Goal: Transaction & Acquisition: Subscribe to service/newsletter

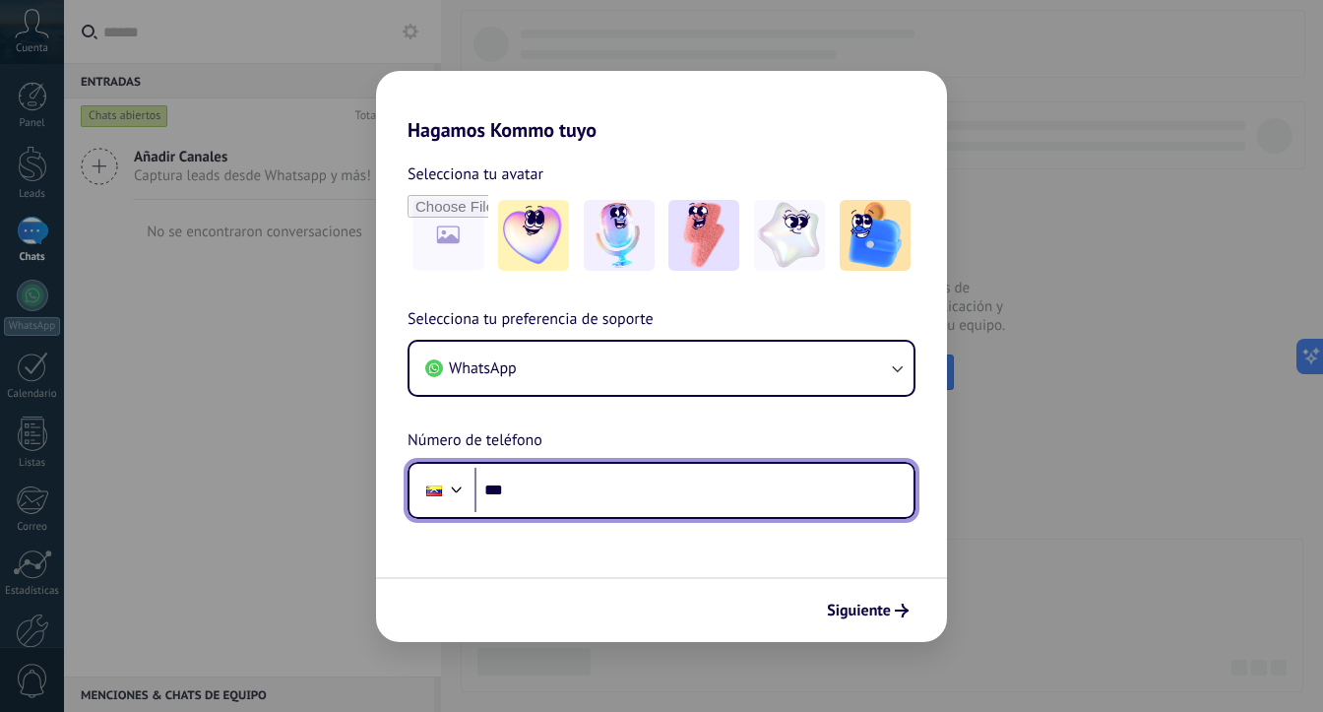
click at [730, 501] on input "***" at bounding box center [693, 490] width 439 height 45
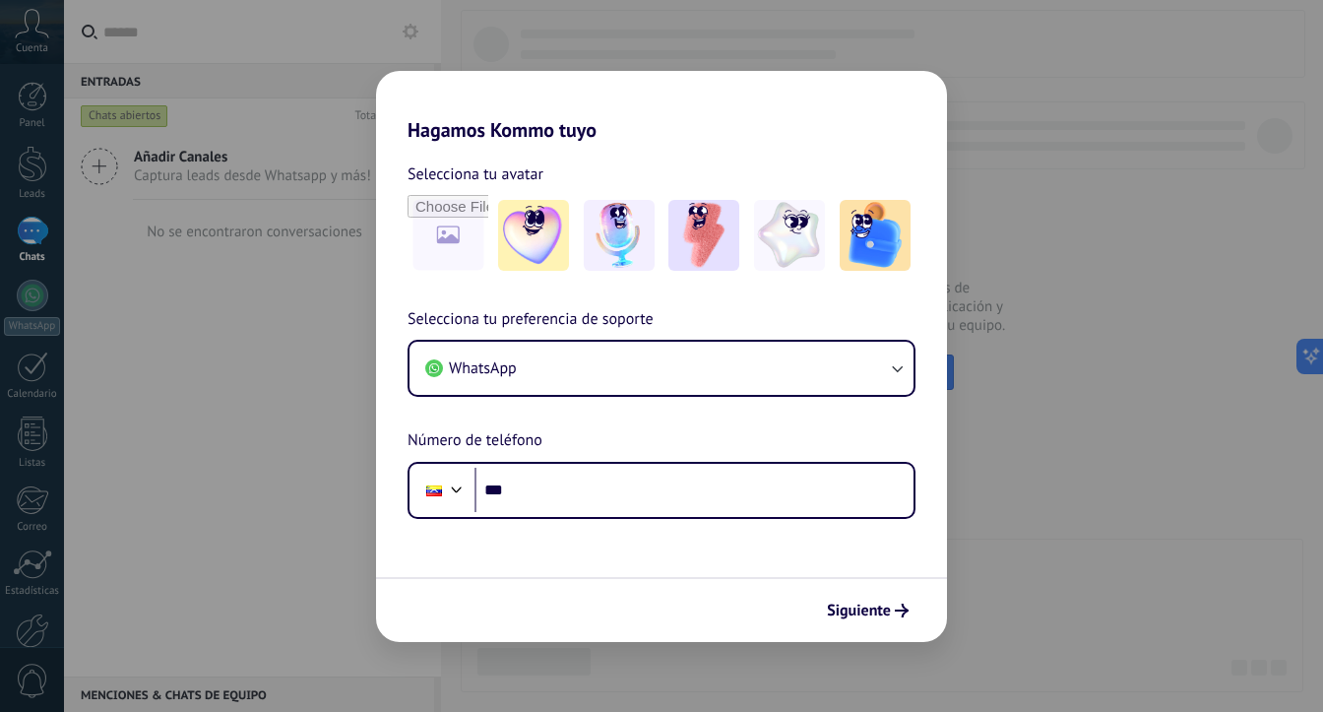
click at [1172, 281] on div "Hagamos Kommo tuyo Selecciona tu avatar Selecciona tu preferencia de soporte Wh…" at bounding box center [661, 356] width 1323 height 712
click at [815, 9] on div "Hagamos Kommo tuyo Selecciona tu avatar Selecciona tu preferencia de soporte Wh…" at bounding box center [661, 356] width 1323 height 712
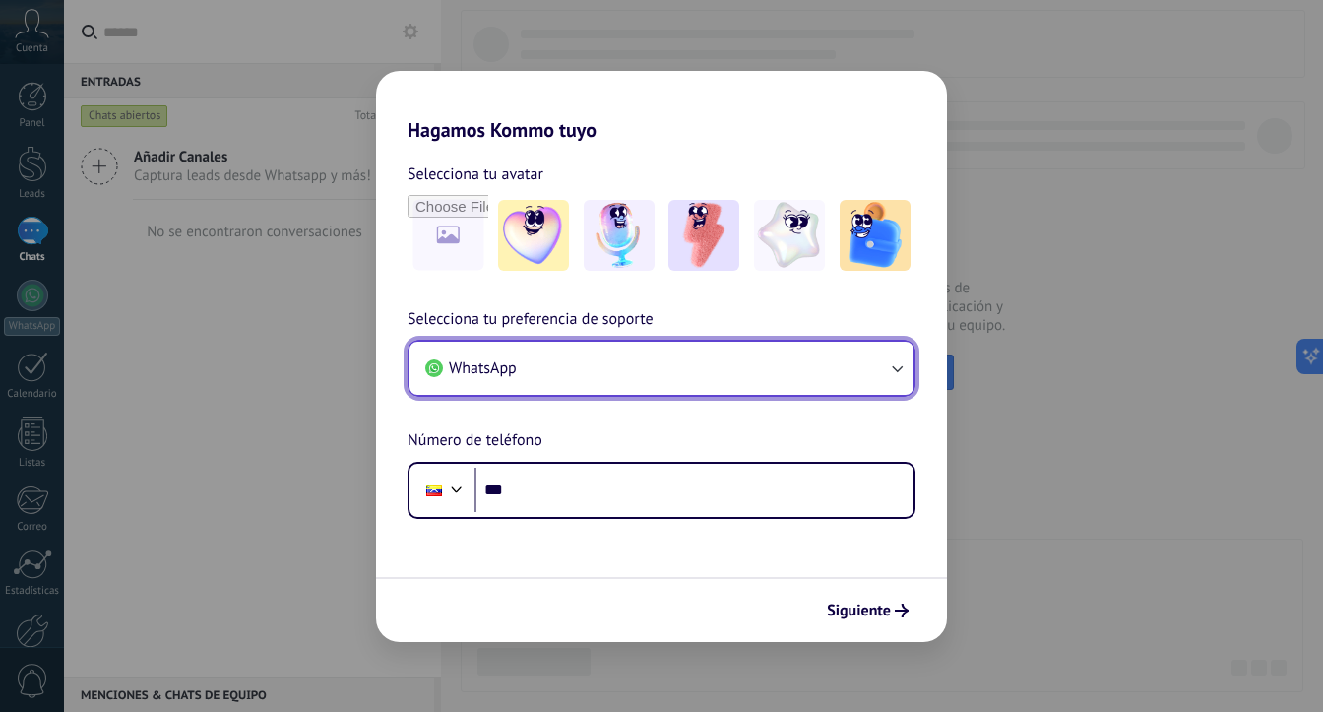
click at [671, 377] on button "WhatsApp" at bounding box center [662, 368] width 504 height 53
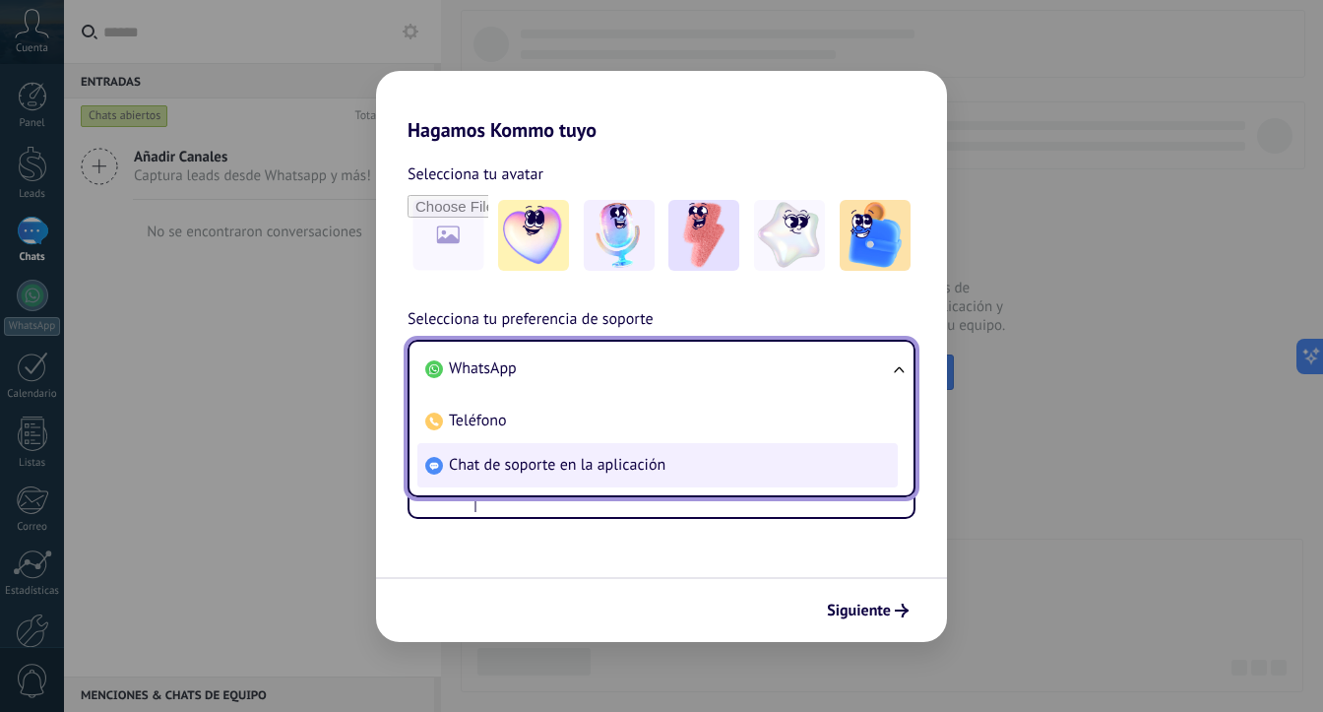
click at [622, 452] on li "Chat de soporte en la aplicación" at bounding box center [657, 465] width 480 height 44
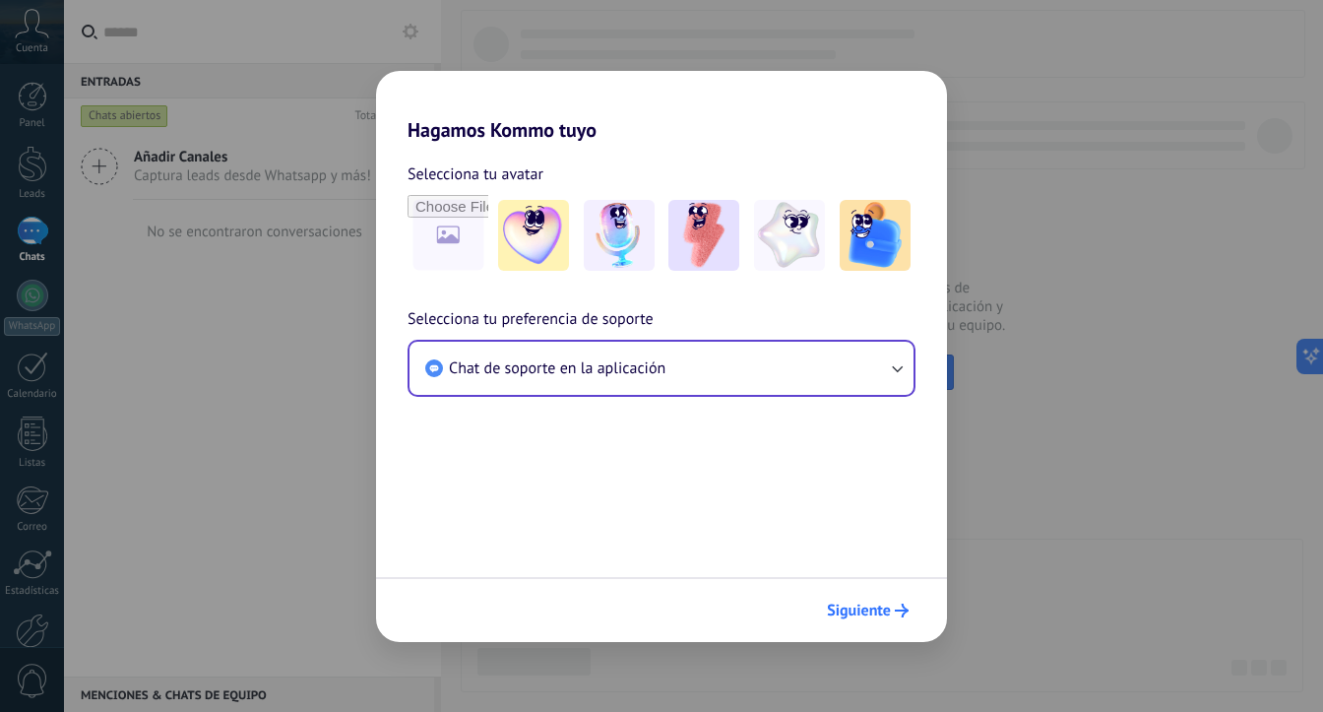
click at [895, 607] on icon "submit" at bounding box center [902, 610] width 14 height 14
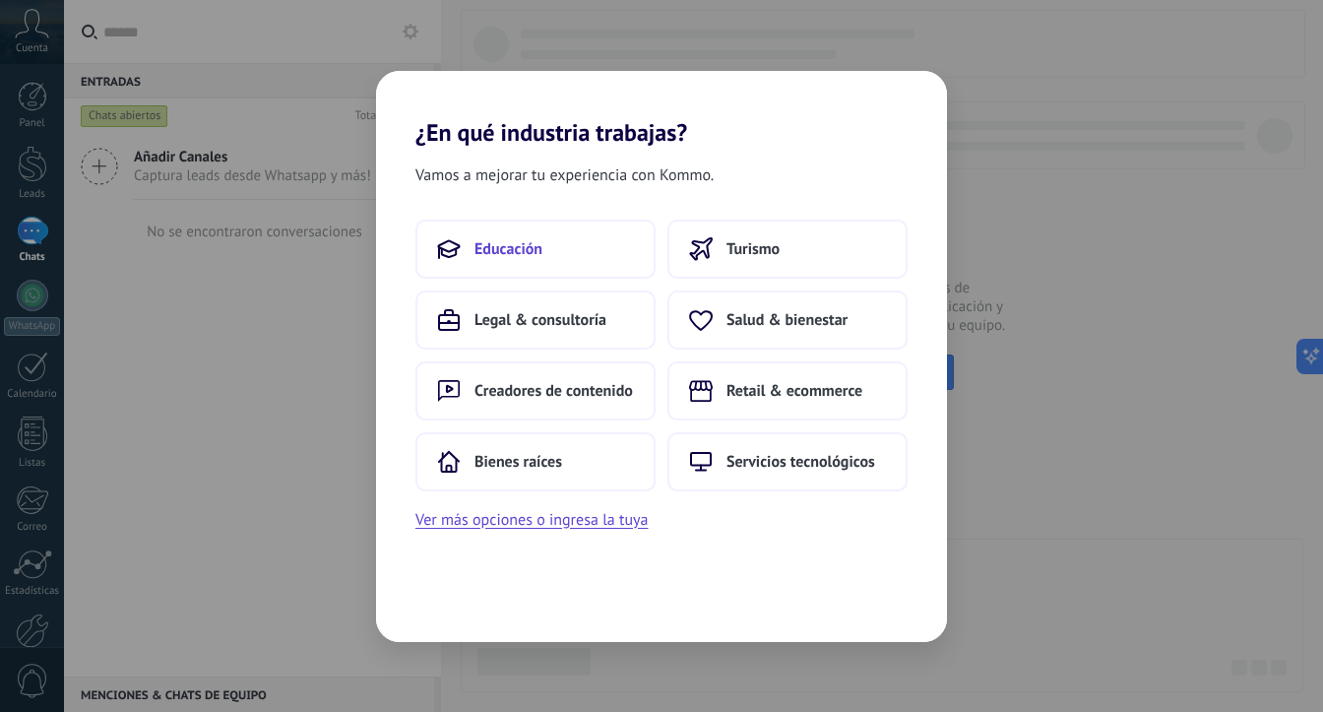
click at [540, 261] on button "Educación" at bounding box center [535, 249] width 240 height 59
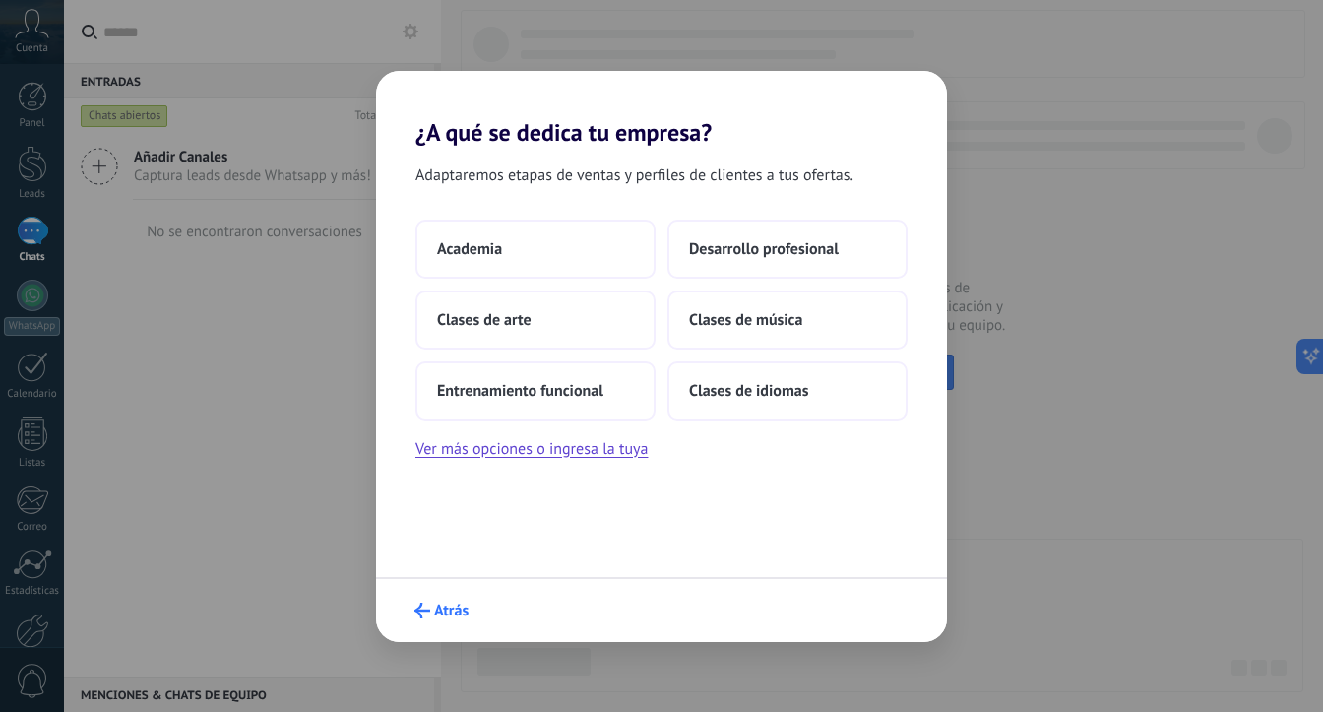
click at [452, 617] on span "Atrás" at bounding box center [451, 610] width 34 height 14
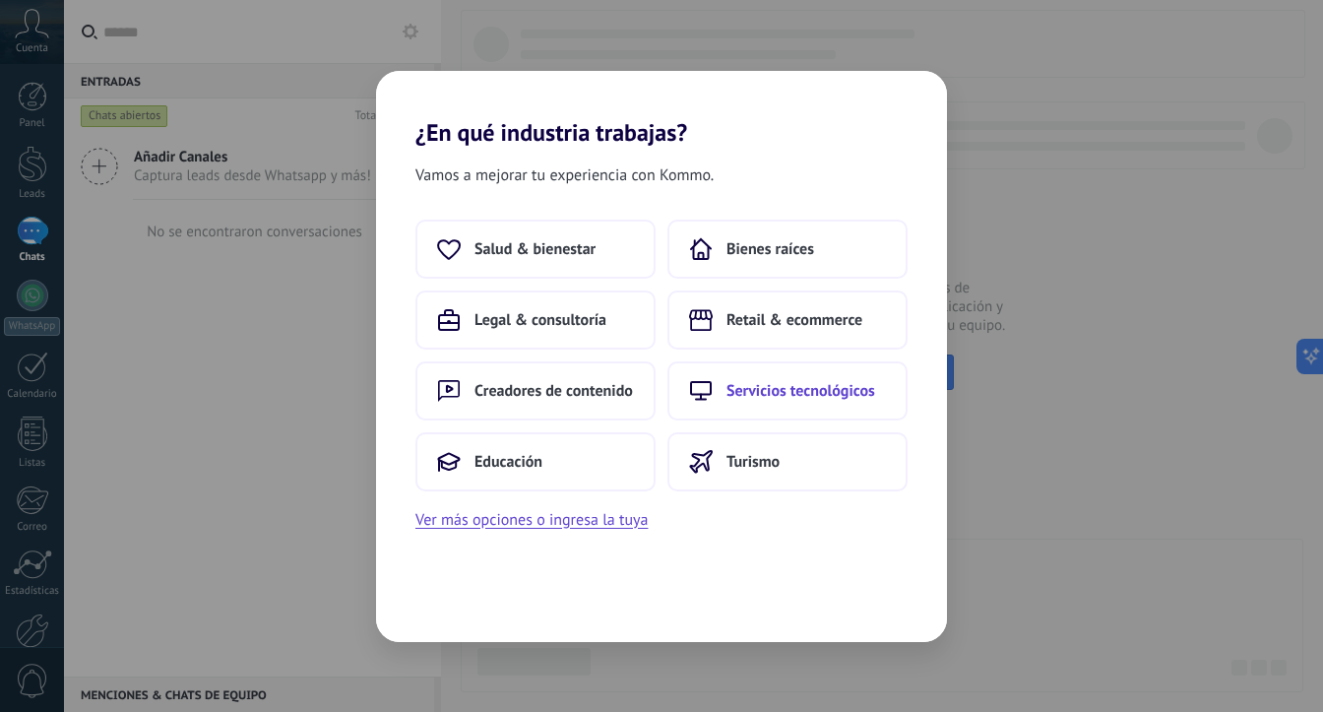
click at [766, 391] on span "Servicios tecnológicos" at bounding box center [800, 391] width 149 height 20
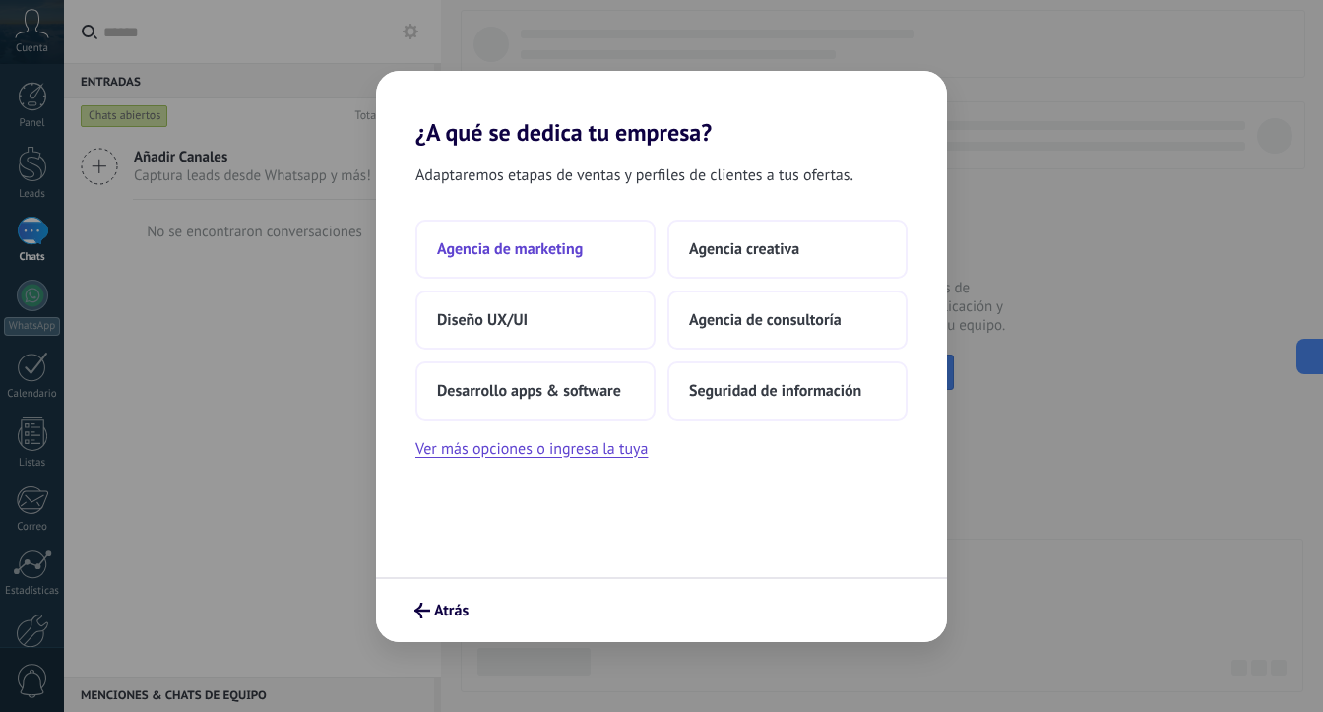
click at [525, 242] on span "Agencia de marketing" at bounding box center [510, 249] width 146 height 20
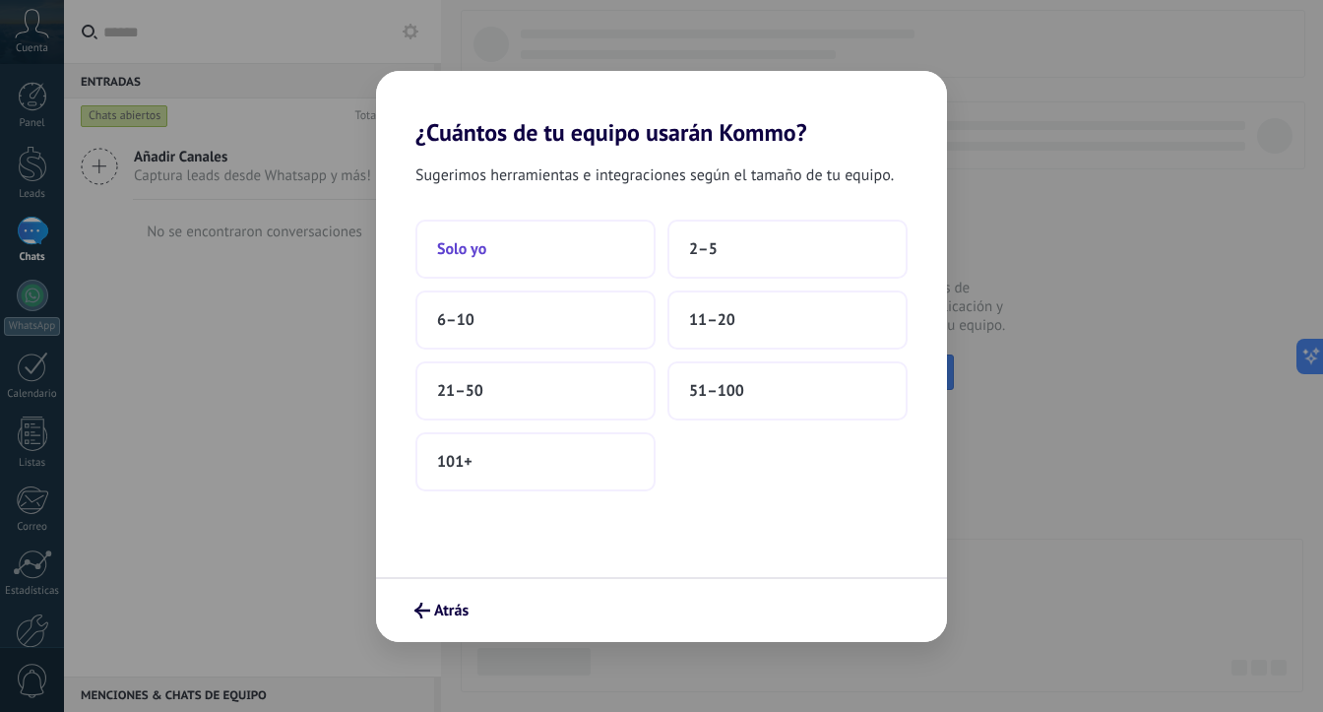
click at [537, 254] on button "Solo yo" at bounding box center [535, 249] width 240 height 59
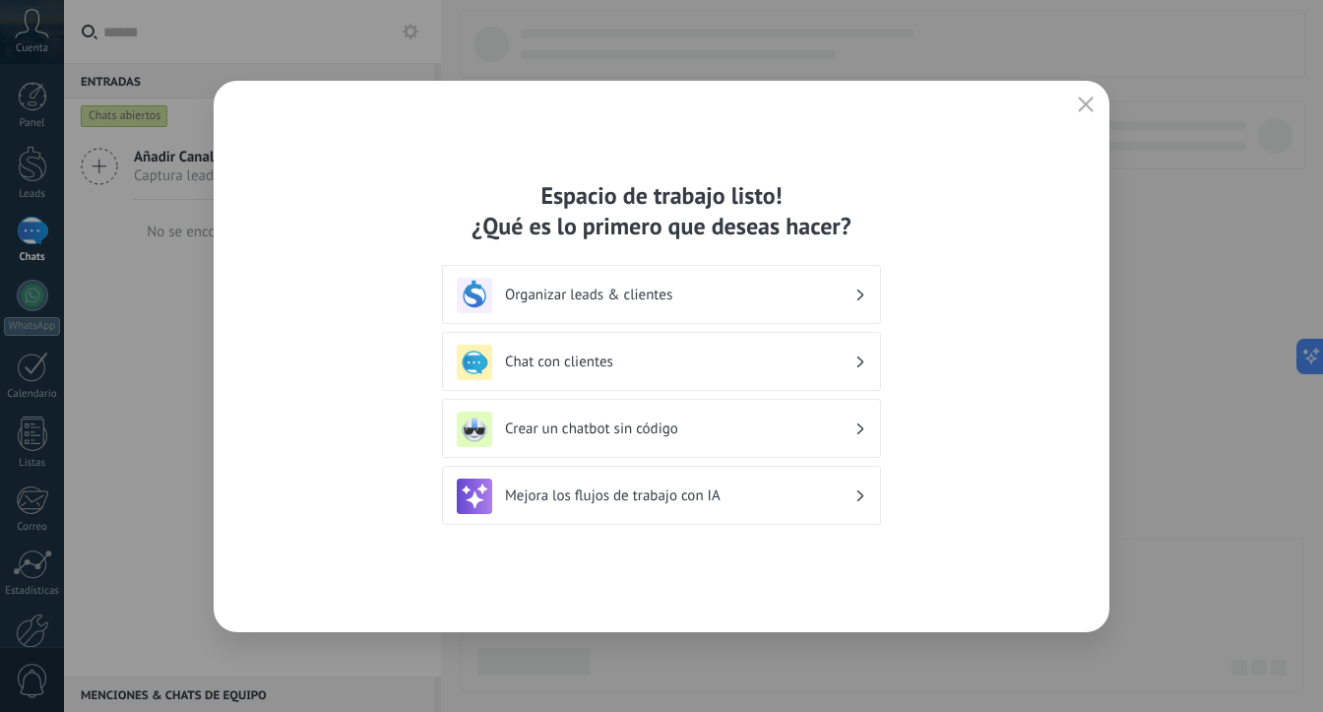
click at [1062, 96] on div "Espacio de trabajo listo! ¿Qué es lo primero que deseas hacer? Organizar leads …" at bounding box center [662, 356] width 896 height 551
click at [1083, 106] on use "button" at bounding box center [1086, 103] width 15 height 15
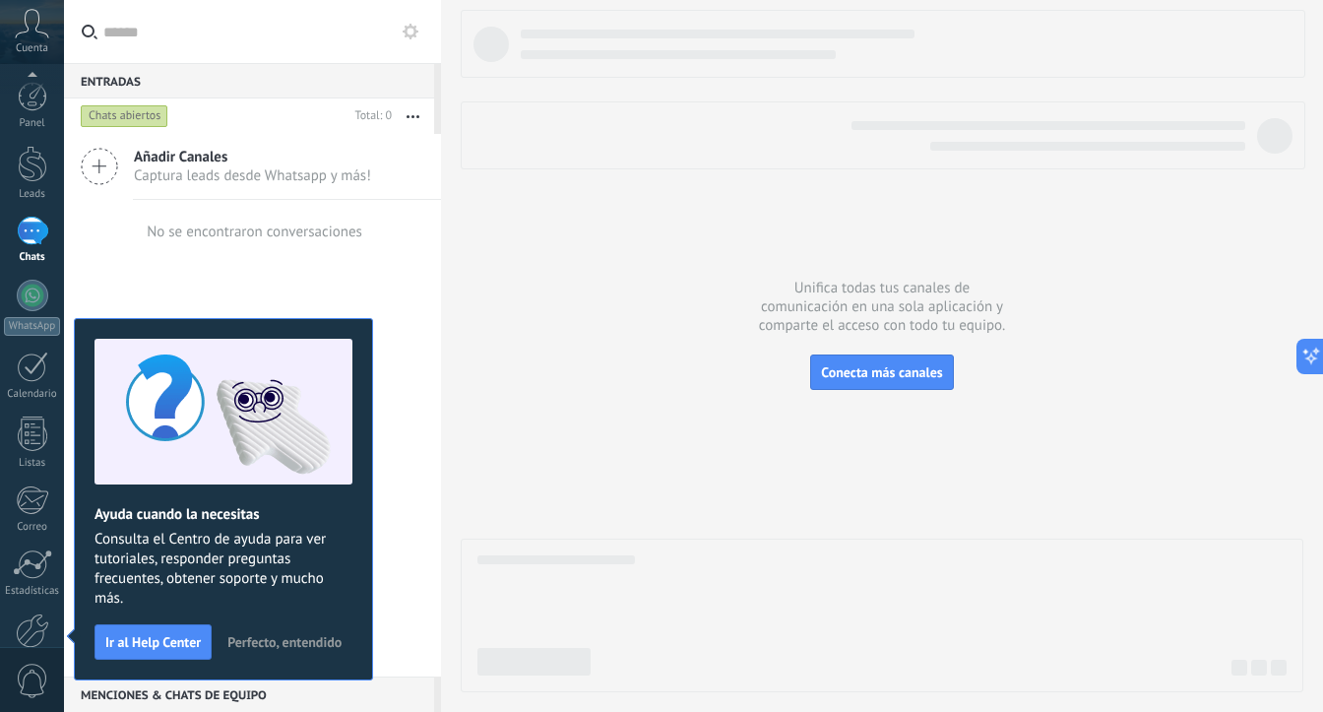
scroll to position [106, 0]
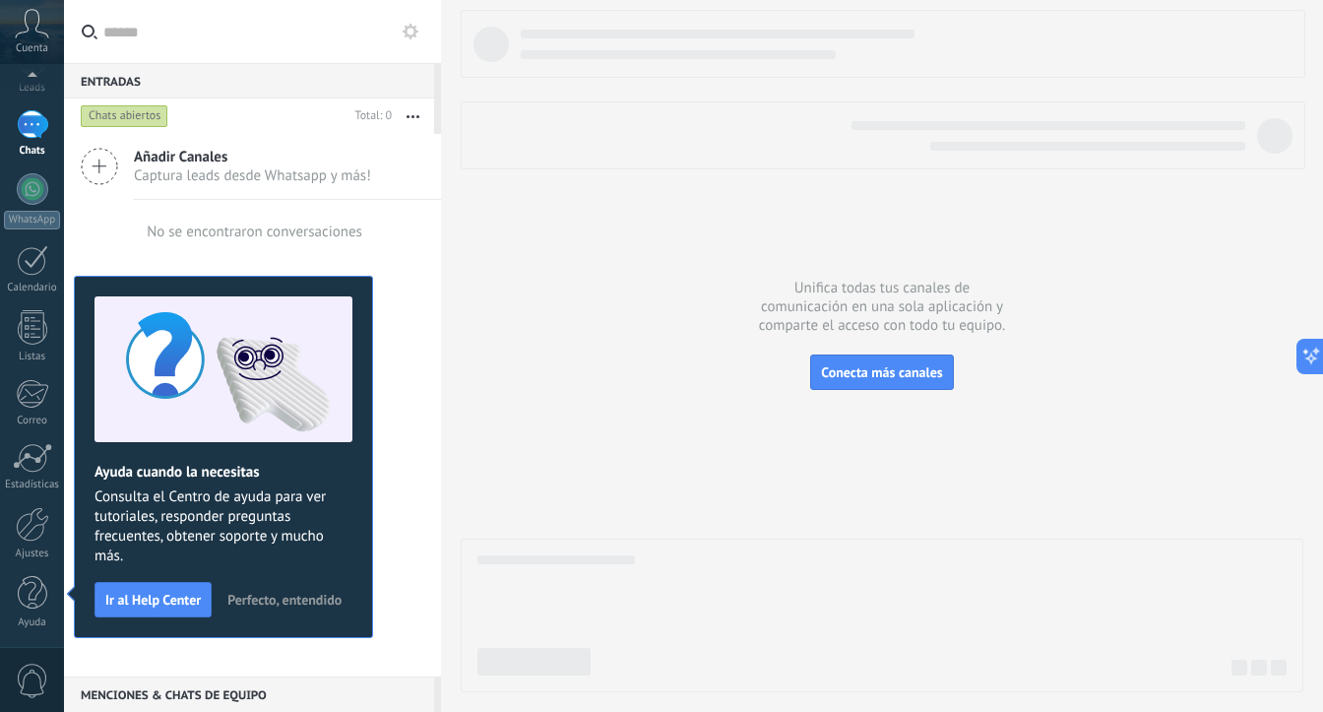
click at [194, 179] on span "Captura leads desde Whatsapp y más!" at bounding box center [252, 175] width 237 height 19
click at [284, 601] on span "Perfecto, entendido" at bounding box center [284, 600] width 114 height 14
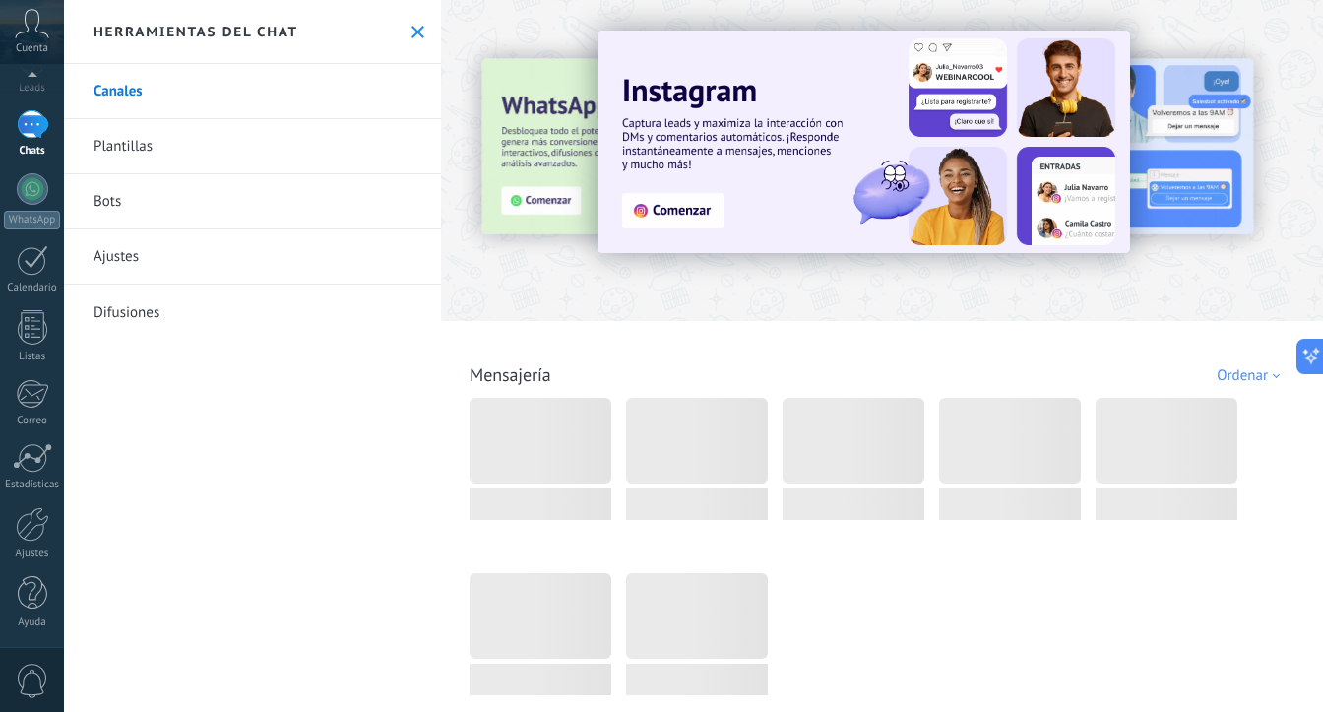
click at [411, 29] on icon at bounding box center [417, 32] width 13 height 13
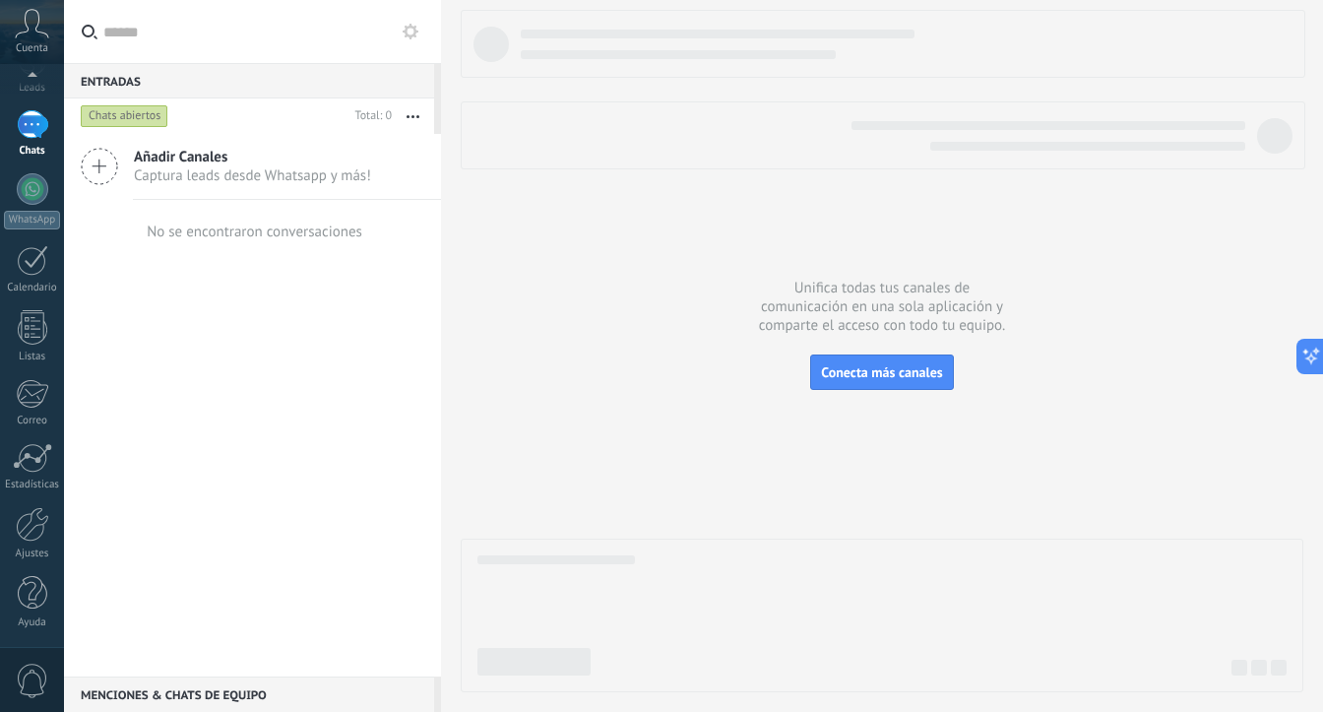
click at [217, 159] on span "Añadir Canales" at bounding box center [252, 157] width 237 height 19
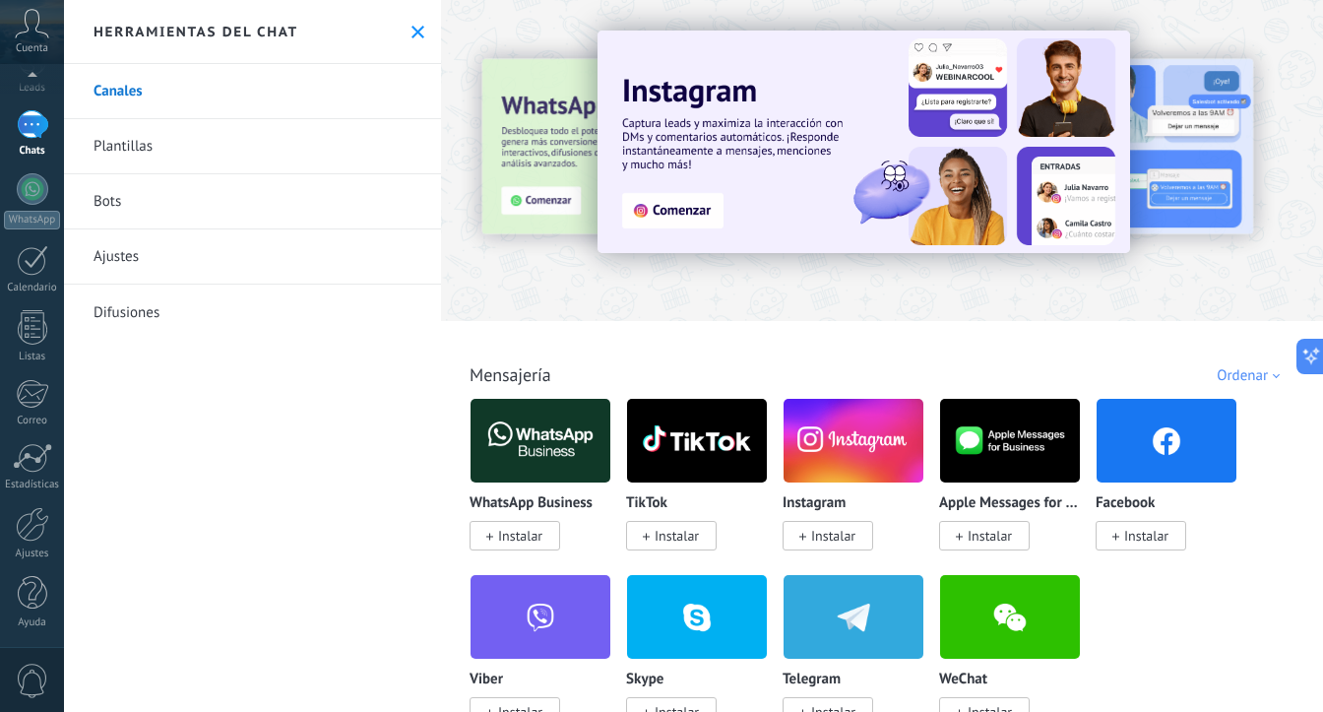
click at [567, 436] on img at bounding box center [541, 440] width 140 height 95
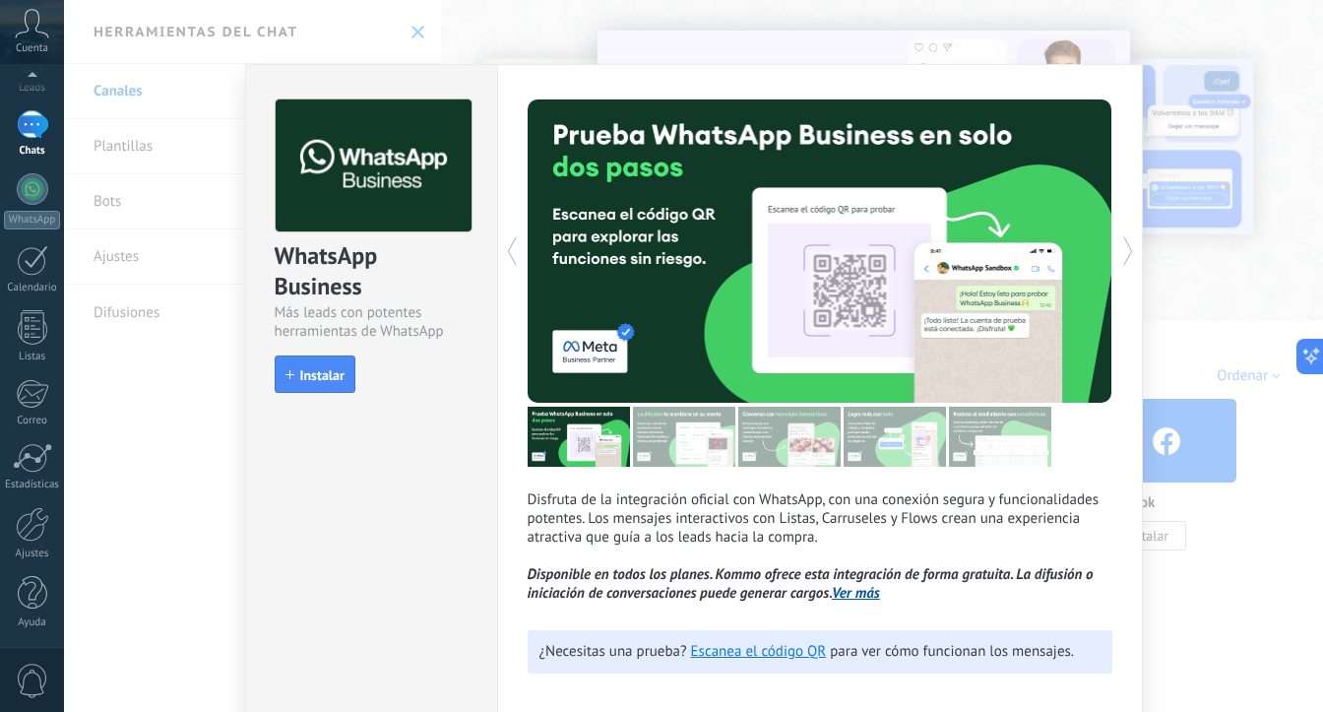
click at [300, 404] on div "WhatsApp Business Más leads con potentes herramientas de WhatsApp install Insta…" at bounding box center [371, 237] width 251 height 344
click at [307, 383] on button "Instalar" at bounding box center [315, 373] width 81 height 37
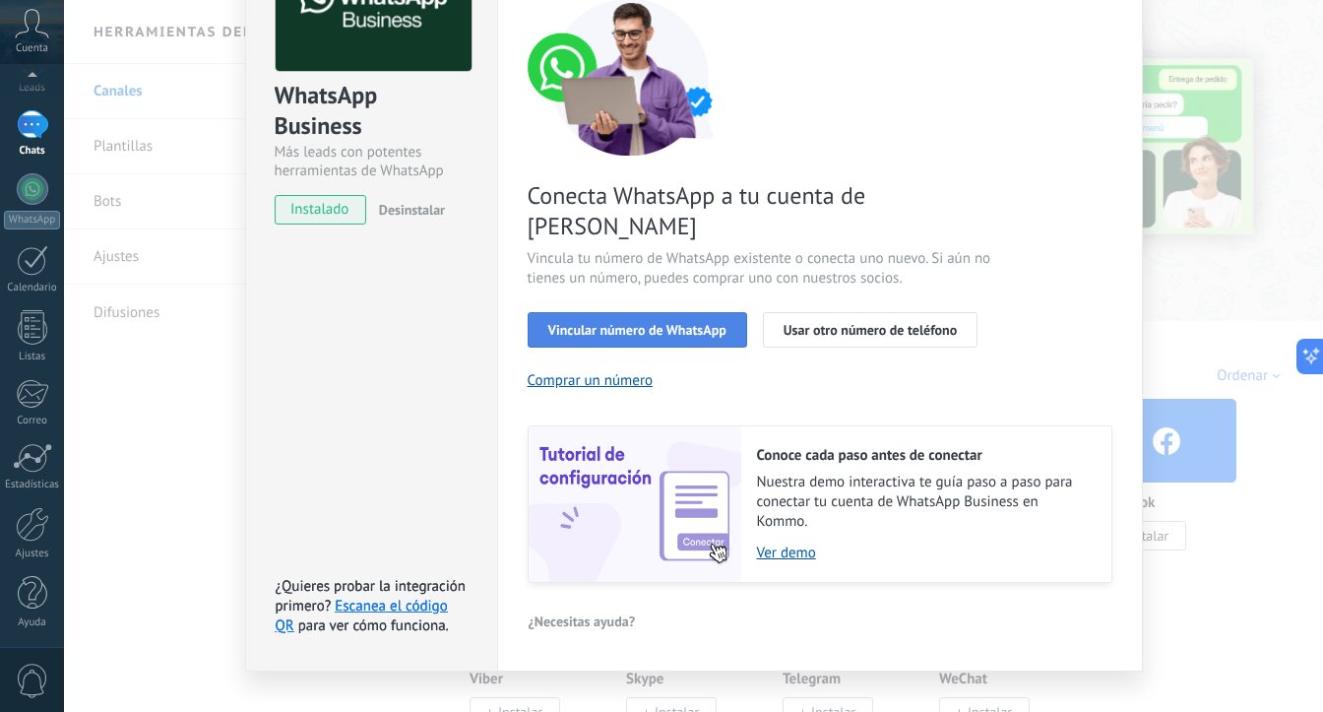
scroll to position [161, 0]
click at [654, 311] on button "Vincular número de WhatsApp" at bounding box center [638, 328] width 220 height 35
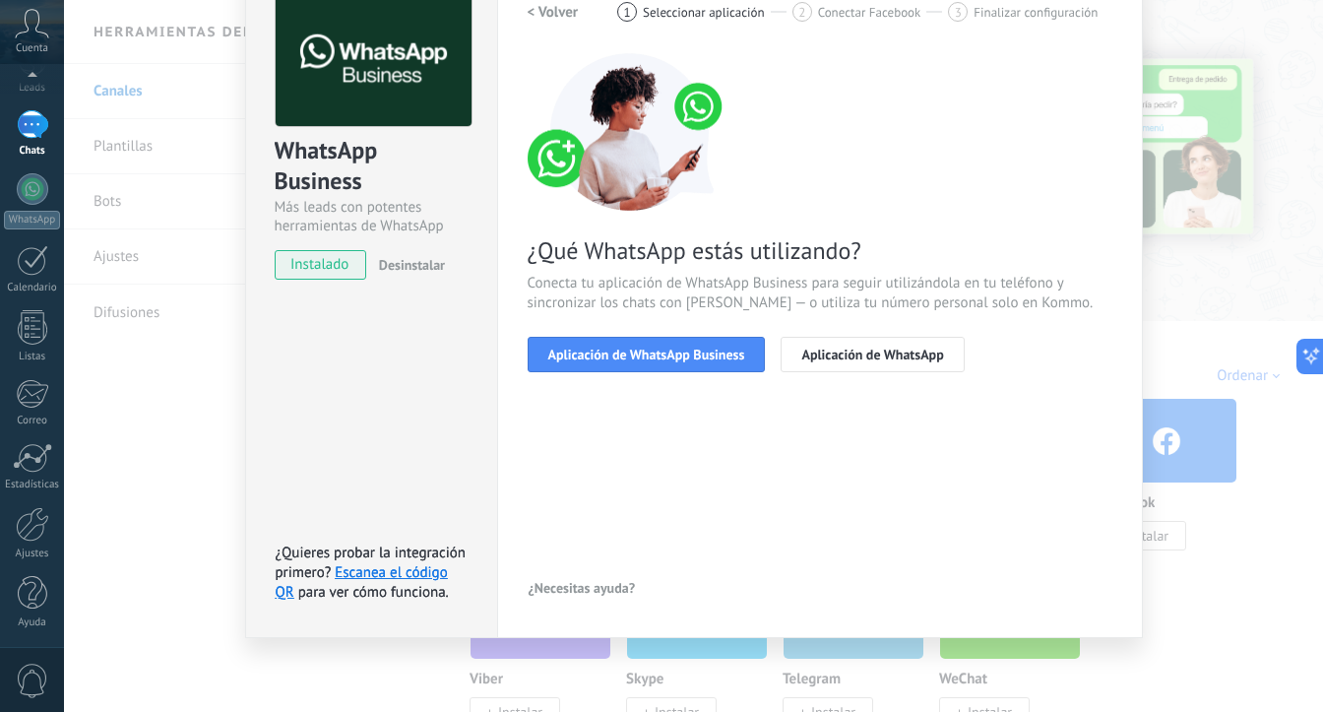
scroll to position [104, 0]
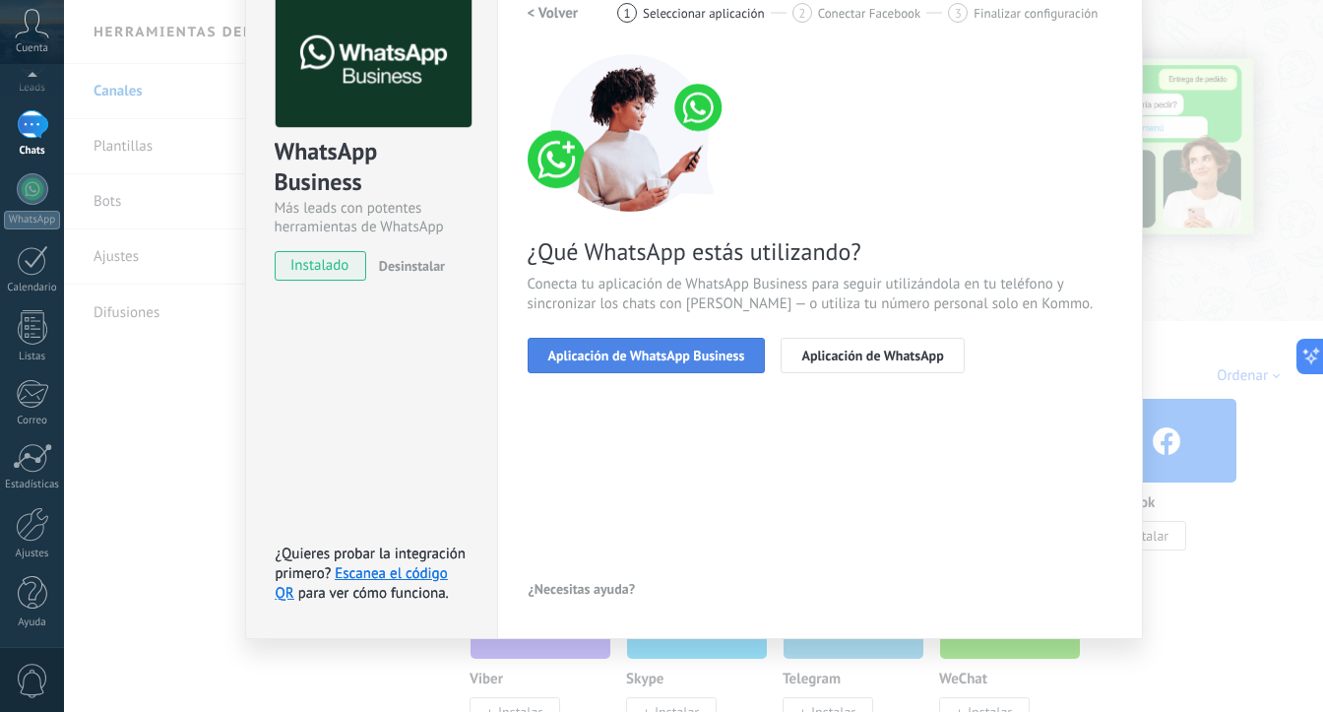
click at [648, 353] on span "Aplicación de WhatsApp Business" at bounding box center [646, 355] width 197 height 14
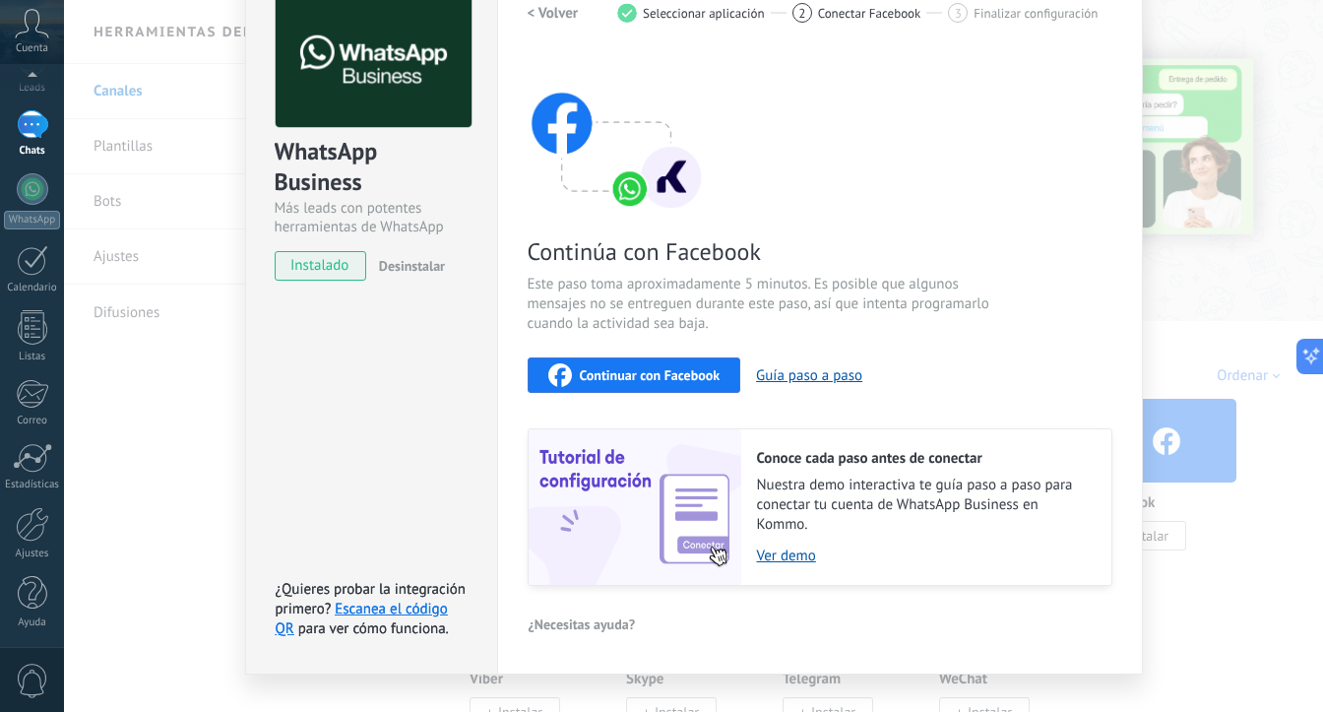
click at [643, 375] on span "Continuar con Facebook" at bounding box center [650, 375] width 141 height 14
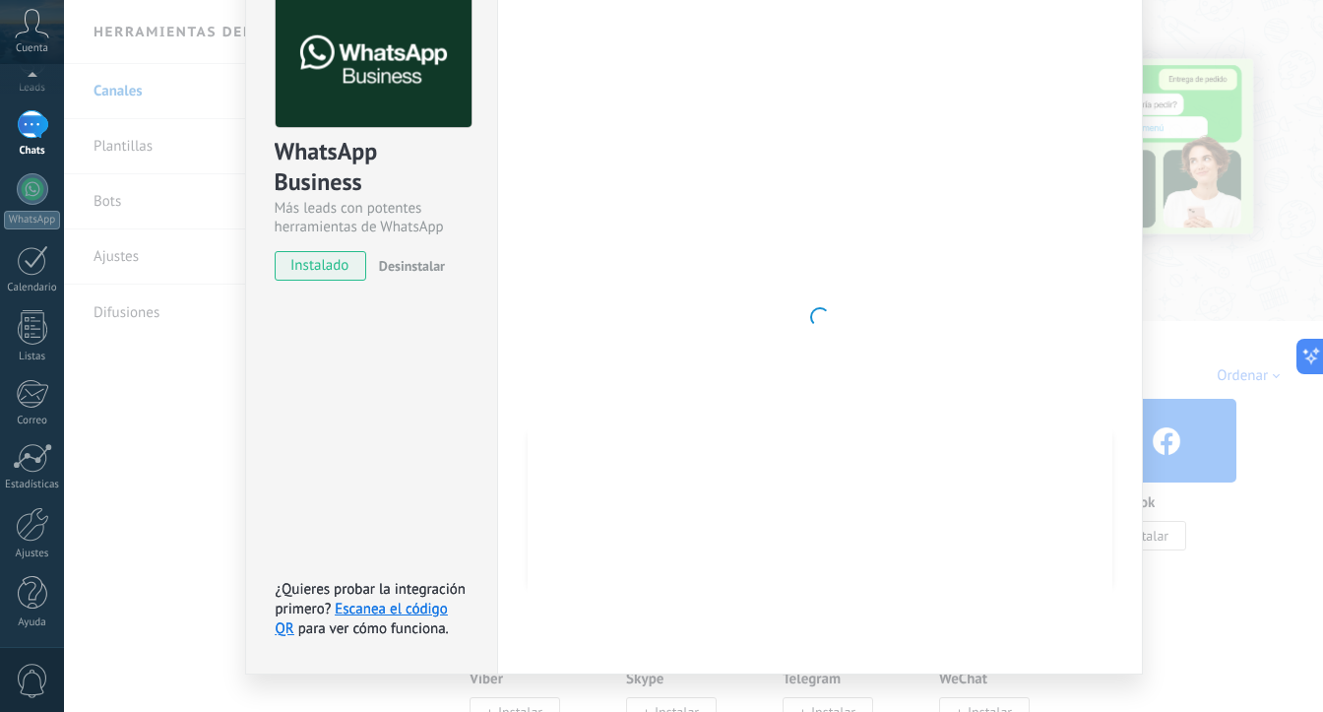
scroll to position [0, 0]
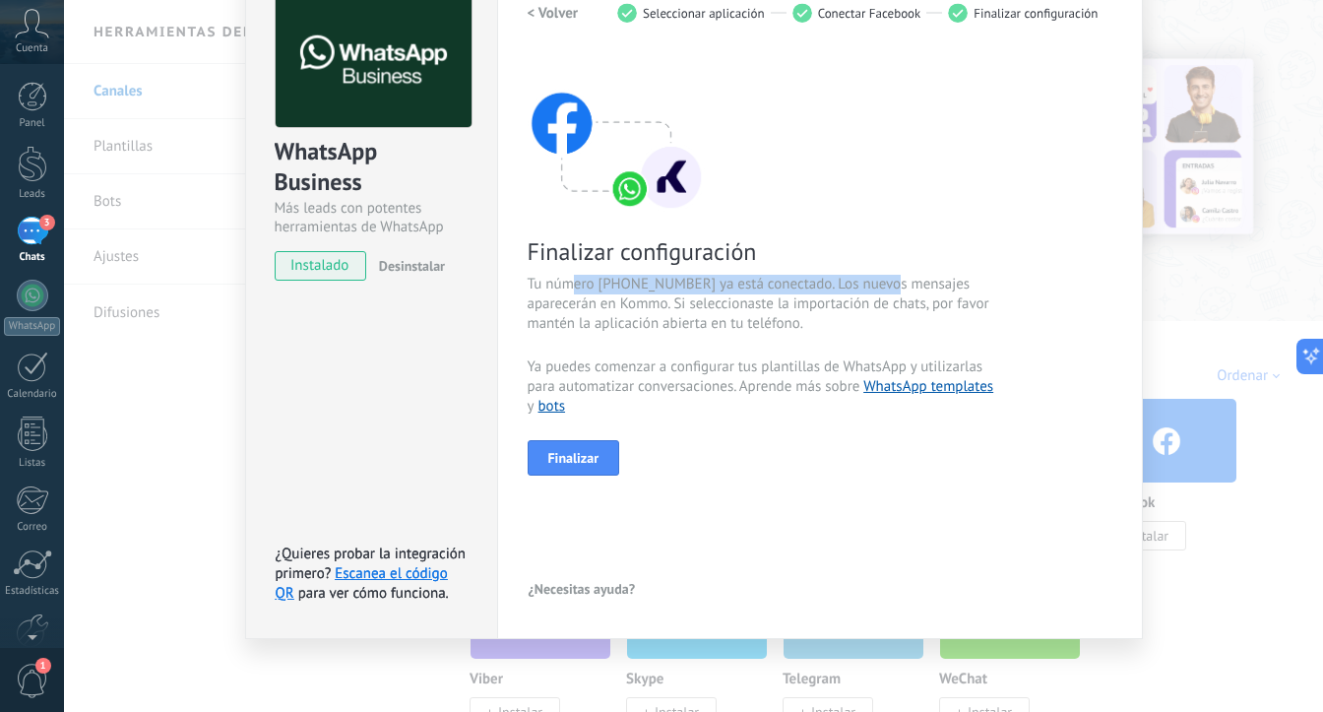
drag, startPoint x: 567, startPoint y: 281, endPoint x: 886, endPoint y: 281, distance: 319.0
click at [886, 281] on span "Tu número [PHONE_NUMBER] ya está conectado. Los nuevos mensajes aparecerán en K…" at bounding box center [762, 304] width 469 height 59
drag, startPoint x: 606, startPoint y: 305, endPoint x: 939, endPoint y: 305, distance: 332.7
click at [933, 303] on span "Tu número [PHONE_NUMBER] ya está conectado. Los nuevos mensajes aparecerán en K…" at bounding box center [762, 304] width 469 height 59
drag, startPoint x: 878, startPoint y: 344, endPoint x: 698, endPoint y: 367, distance: 181.7
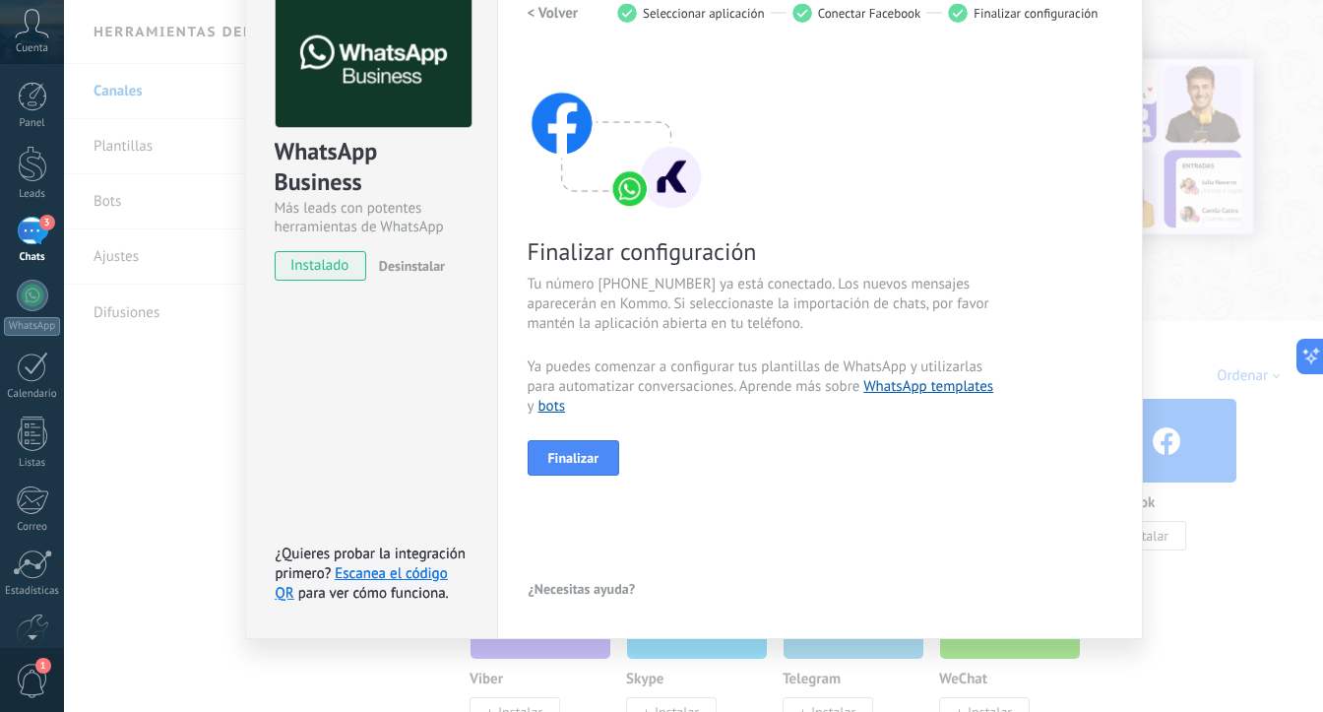
click at [877, 344] on div "Finalizar configuración Tu número [PHONE_NUMBER] ya está conectado. Los nuevos …" at bounding box center [820, 264] width 585 height 421
click at [593, 458] on span "Finalizar" at bounding box center [573, 458] width 51 height 14
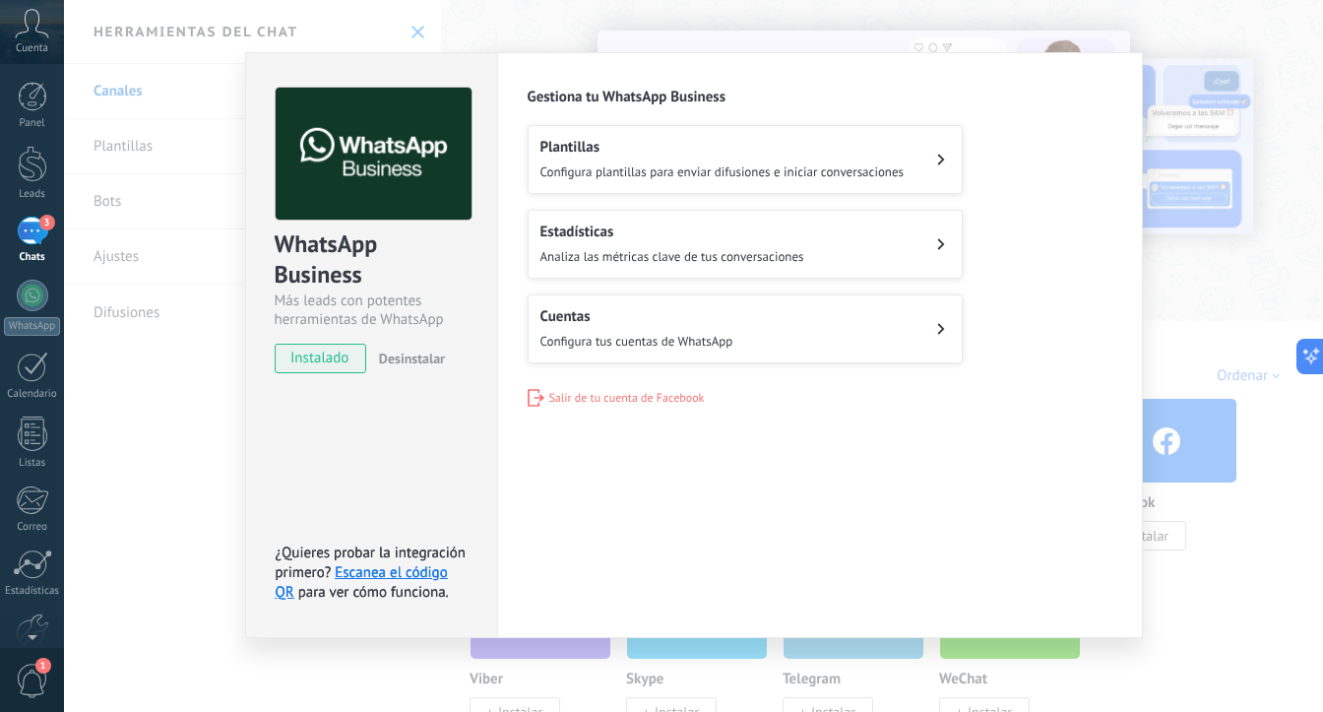
click at [35, 239] on div "3" at bounding box center [33, 231] width 32 height 29
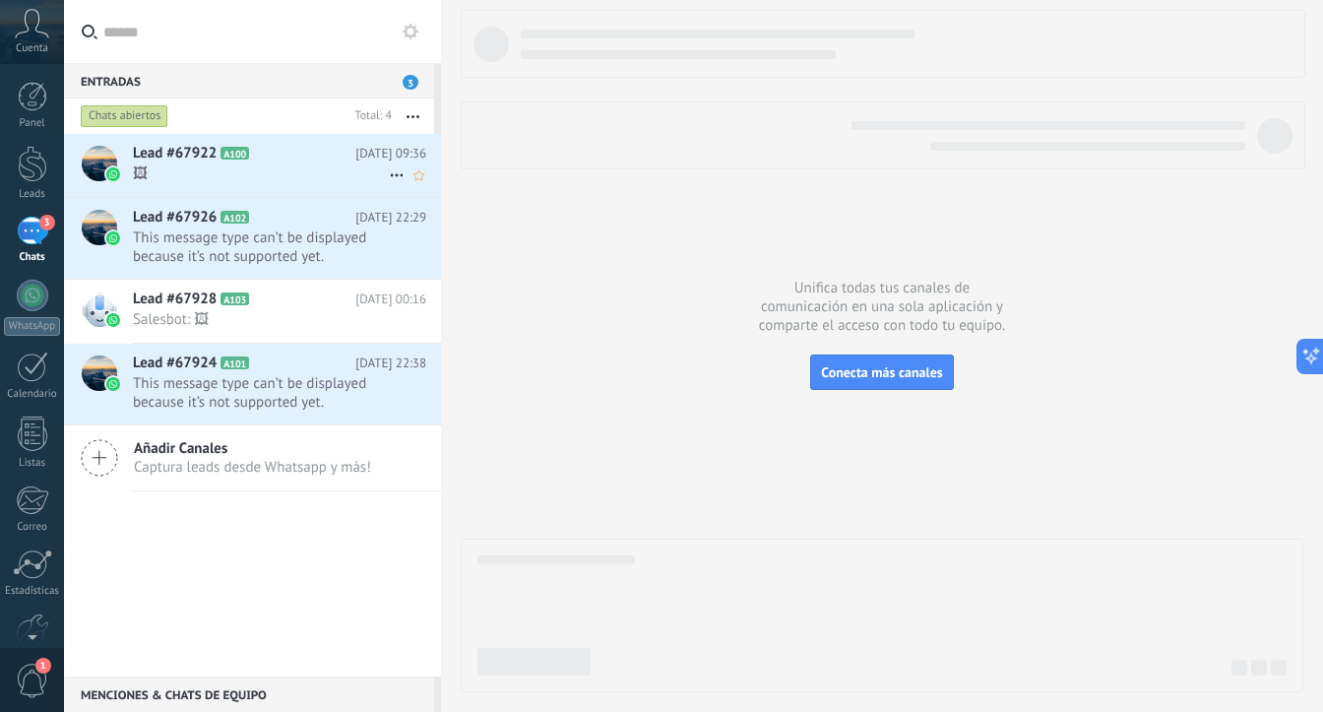
click at [286, 186] on div "Lead #67922 A100 [DATE] 09:36 🖼" at bounding box center [287, 165] width 308 height 62
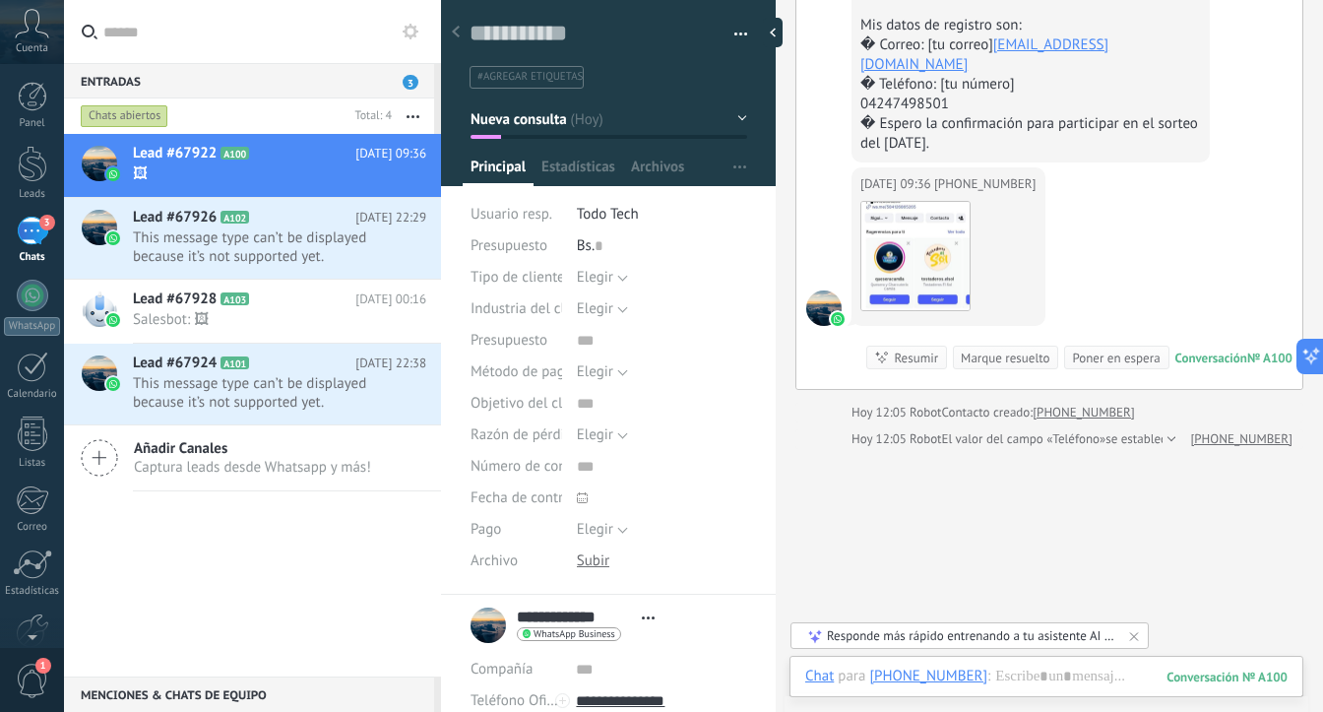
click at [42, 32] on icon at bounding box center [32, 24] width 34 height 30
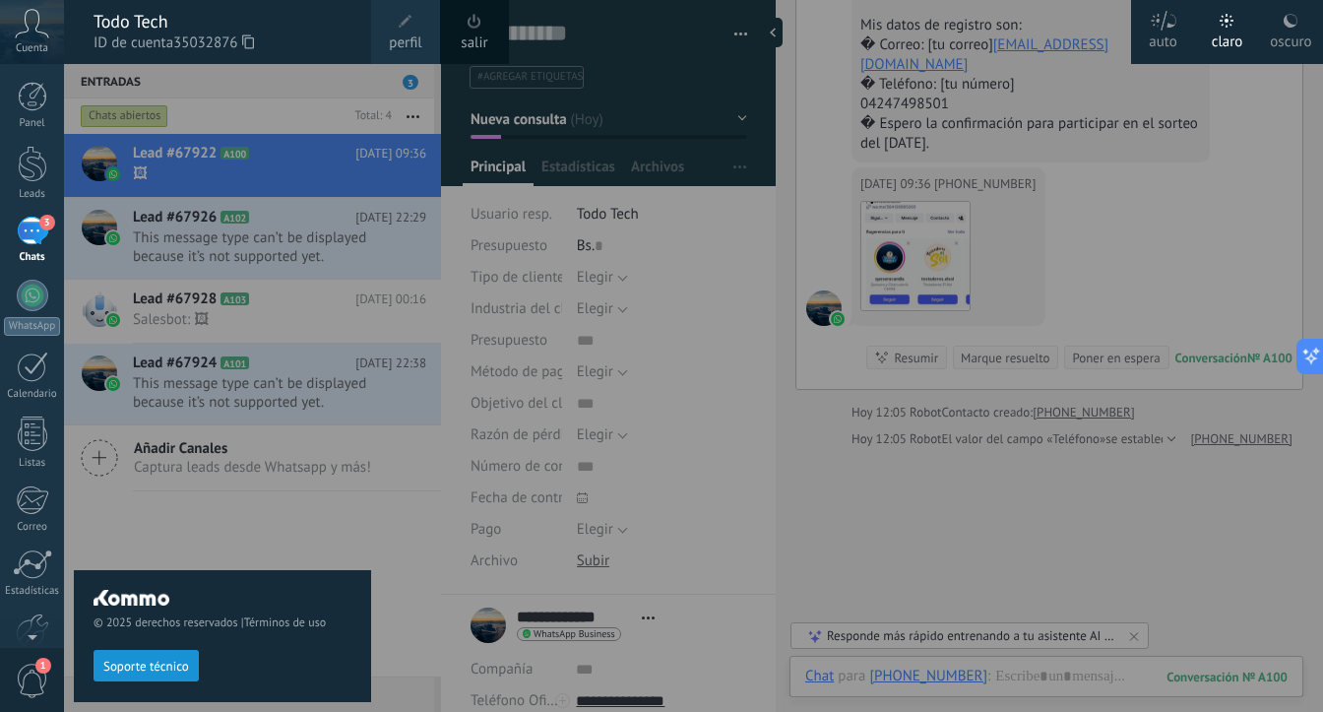
click at [388, 379] on div at bounding box center [725, 356] width 1323 height 712
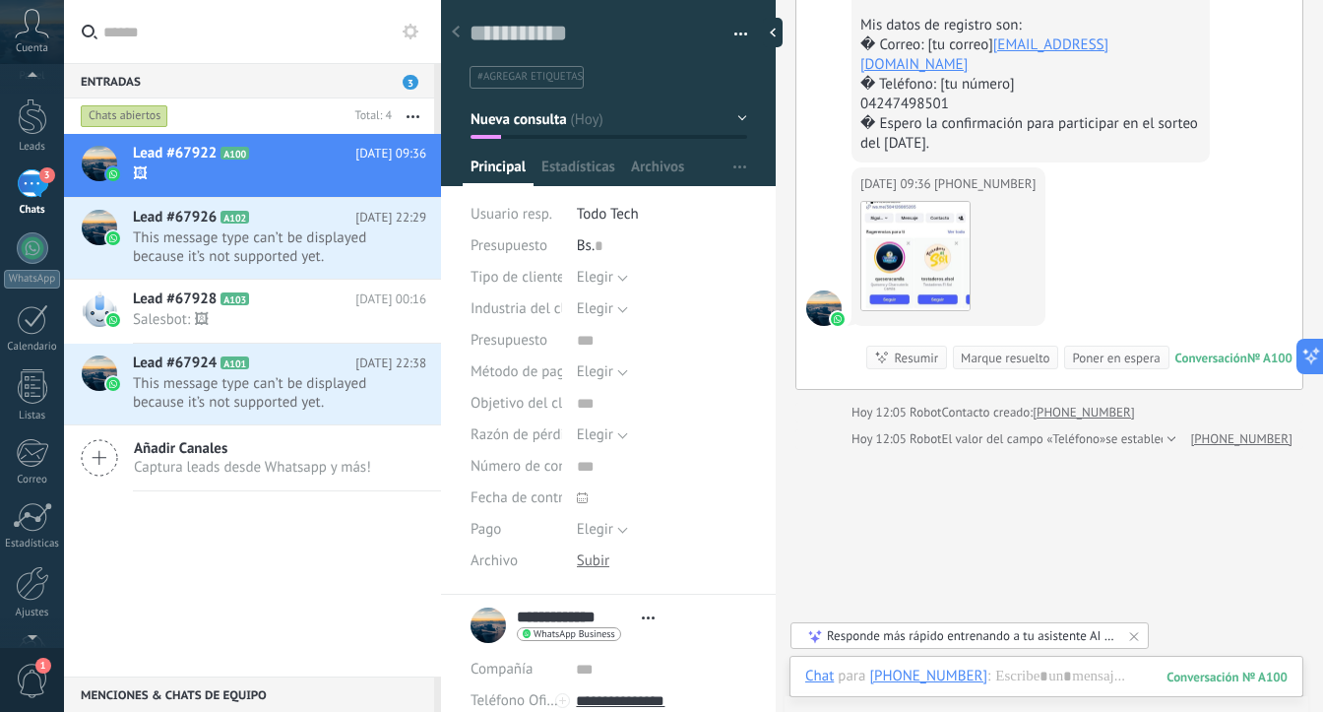
scroll to position [97, 0]
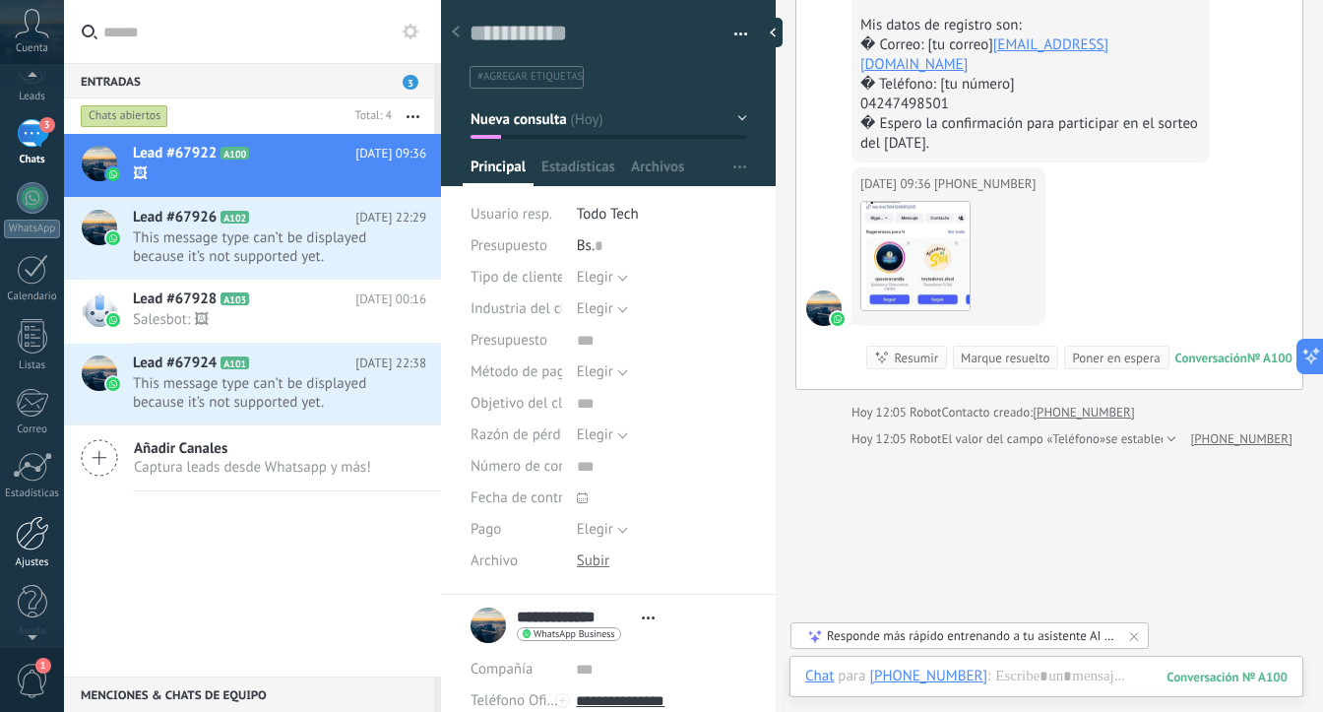
click at [37, 528] on div at bounding box center [32, 533] width 33 height 34
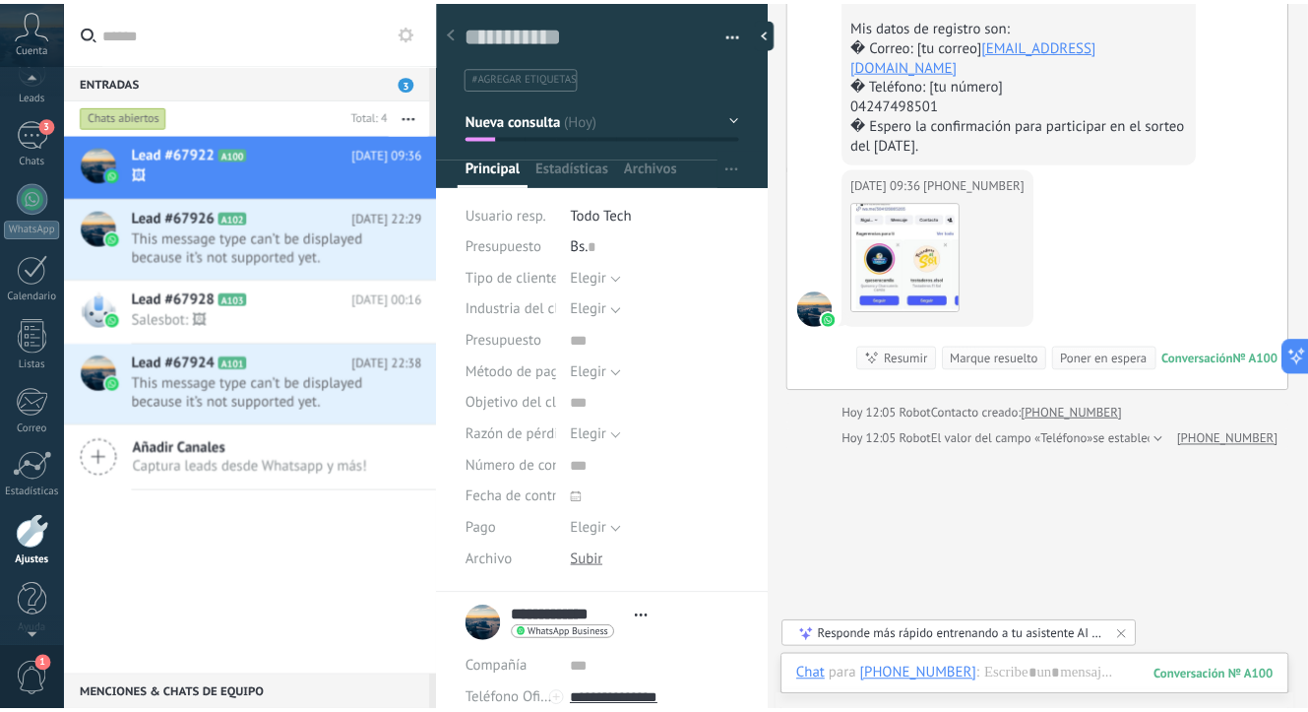
scroll to position [106, 0]
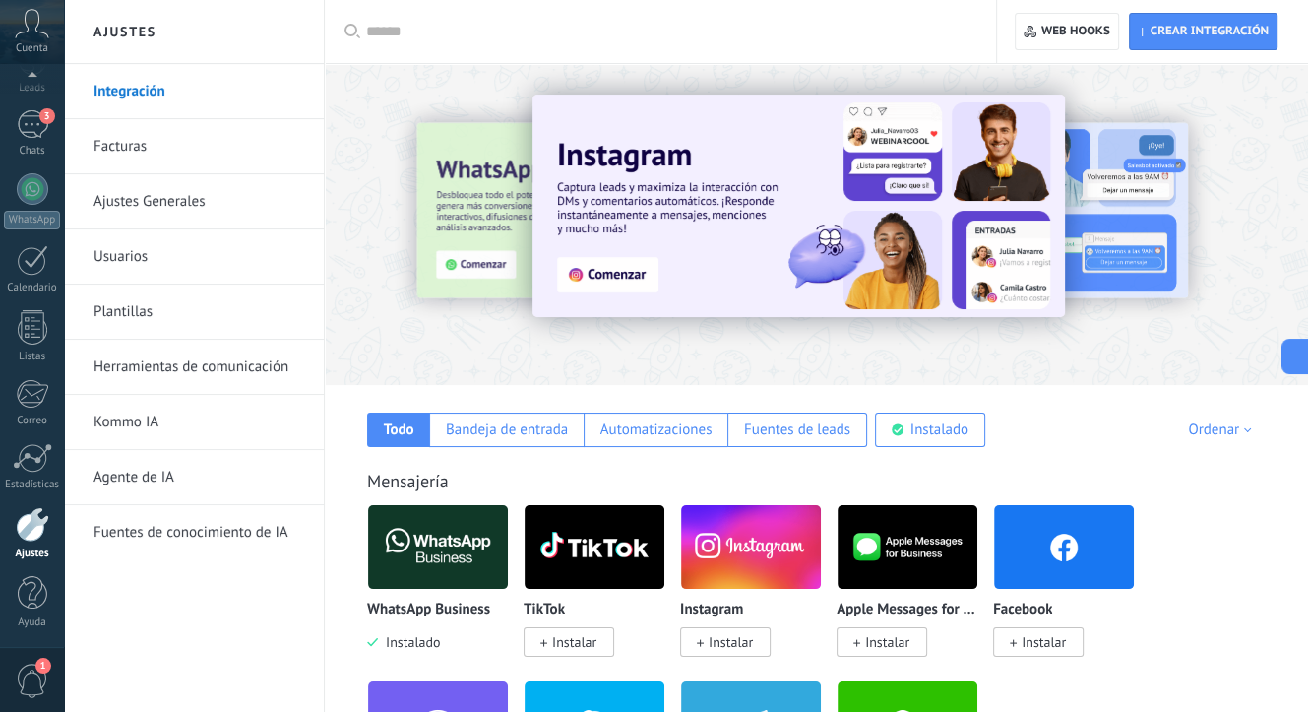
click at [32, 13] on icon at bounding box center [32, 24] width 34 height 30
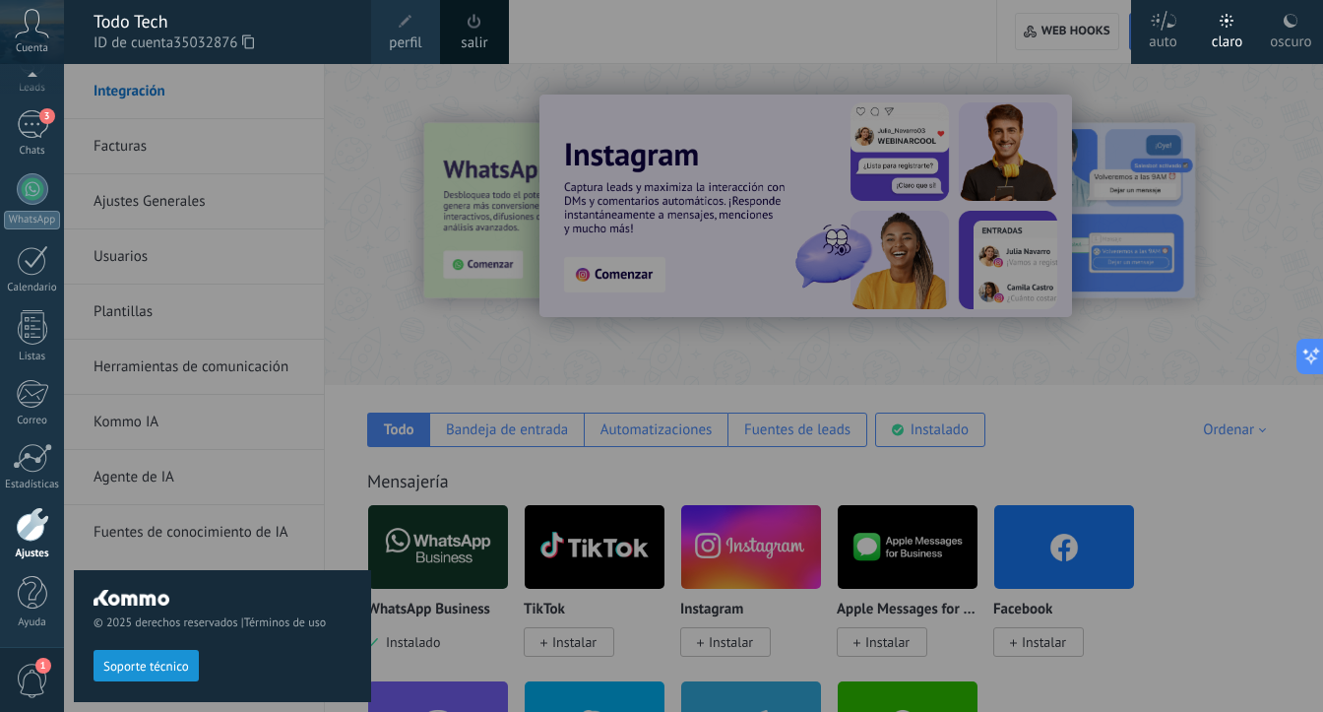
click at [395, 26] on span at bounding box center [406, 22] width 22 height 22
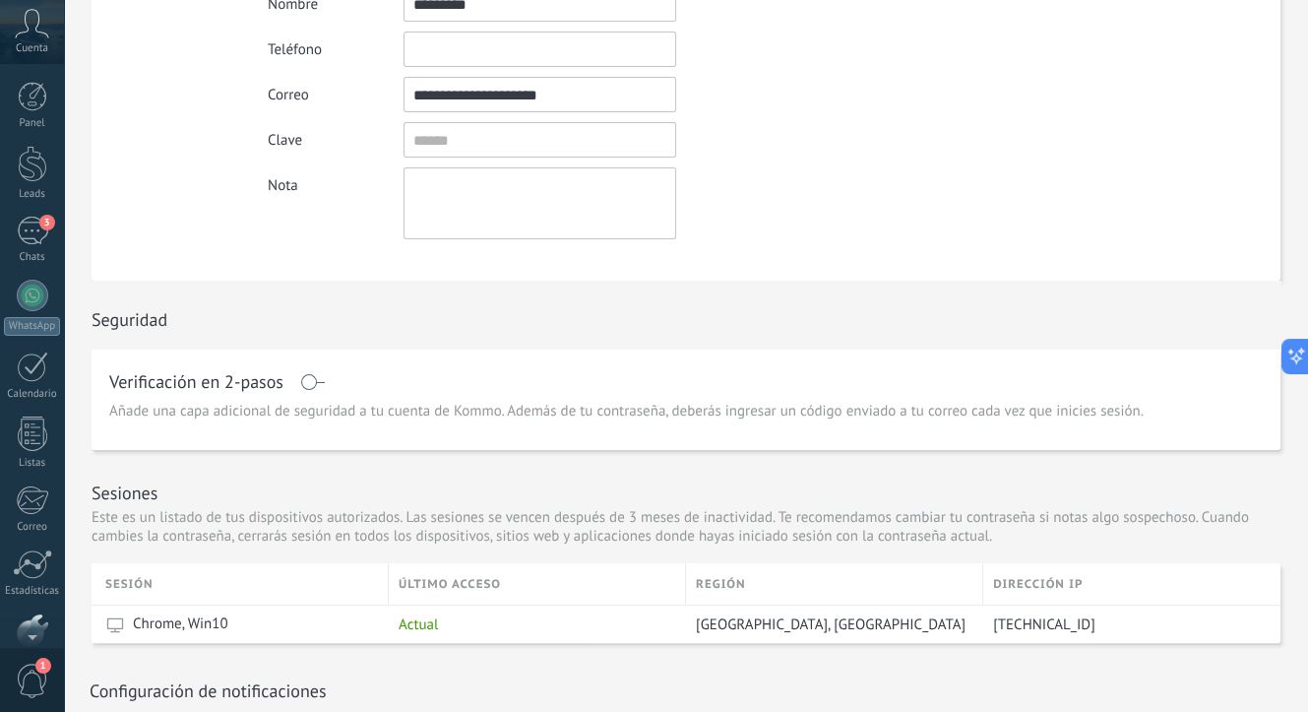
scroll to position [170, 0]
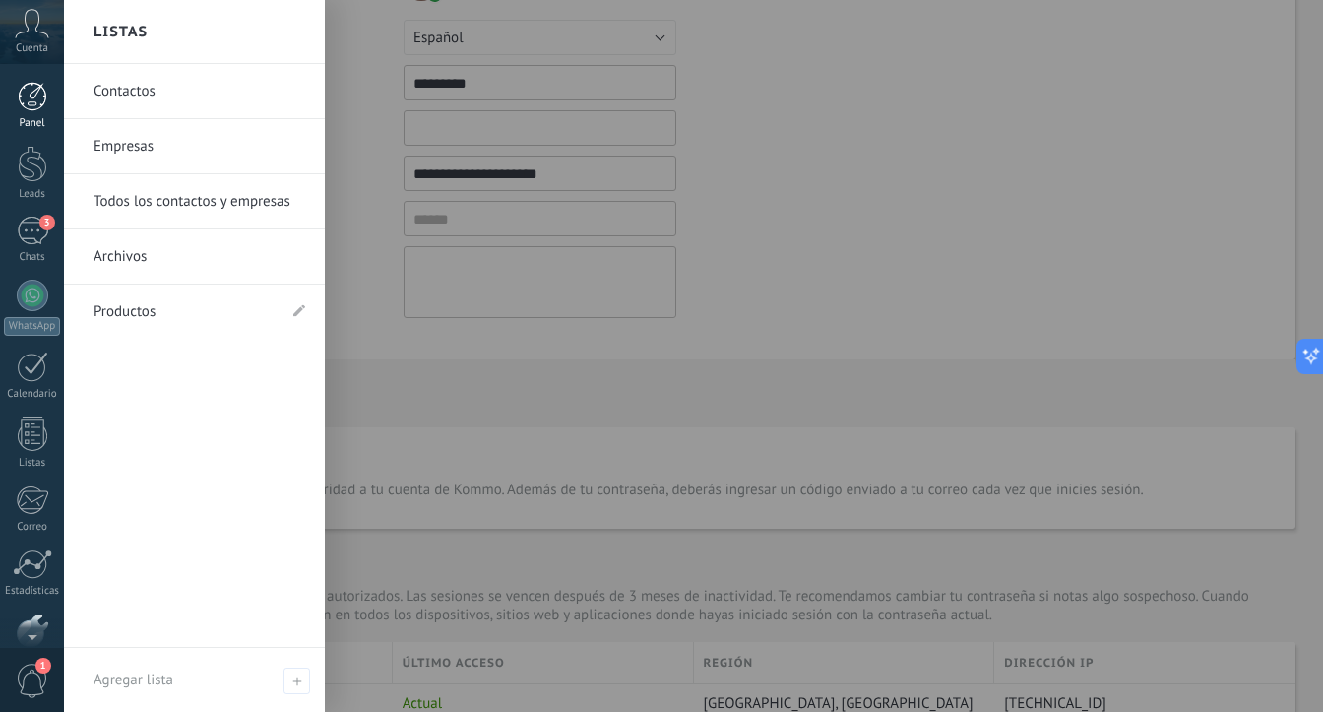
click at [42, 107] on div at bounding box center [33, 97] width 30 height 30
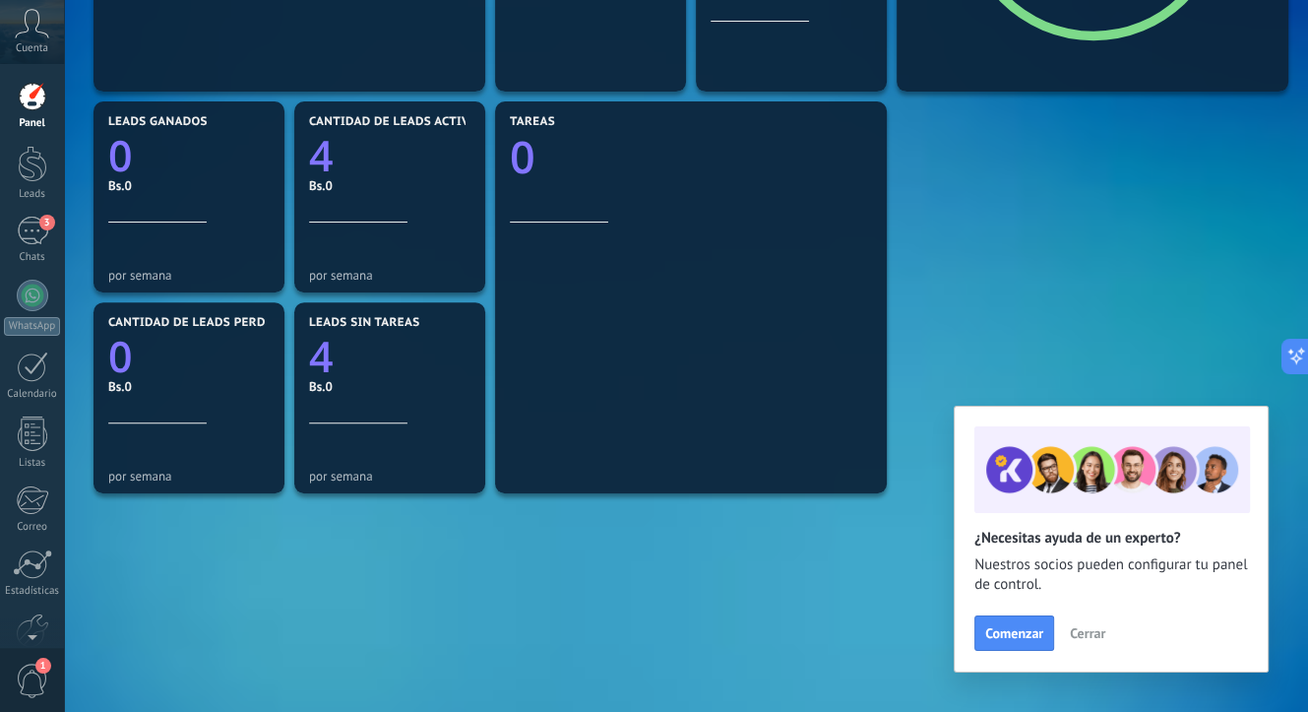
scroll to position [602, 0]
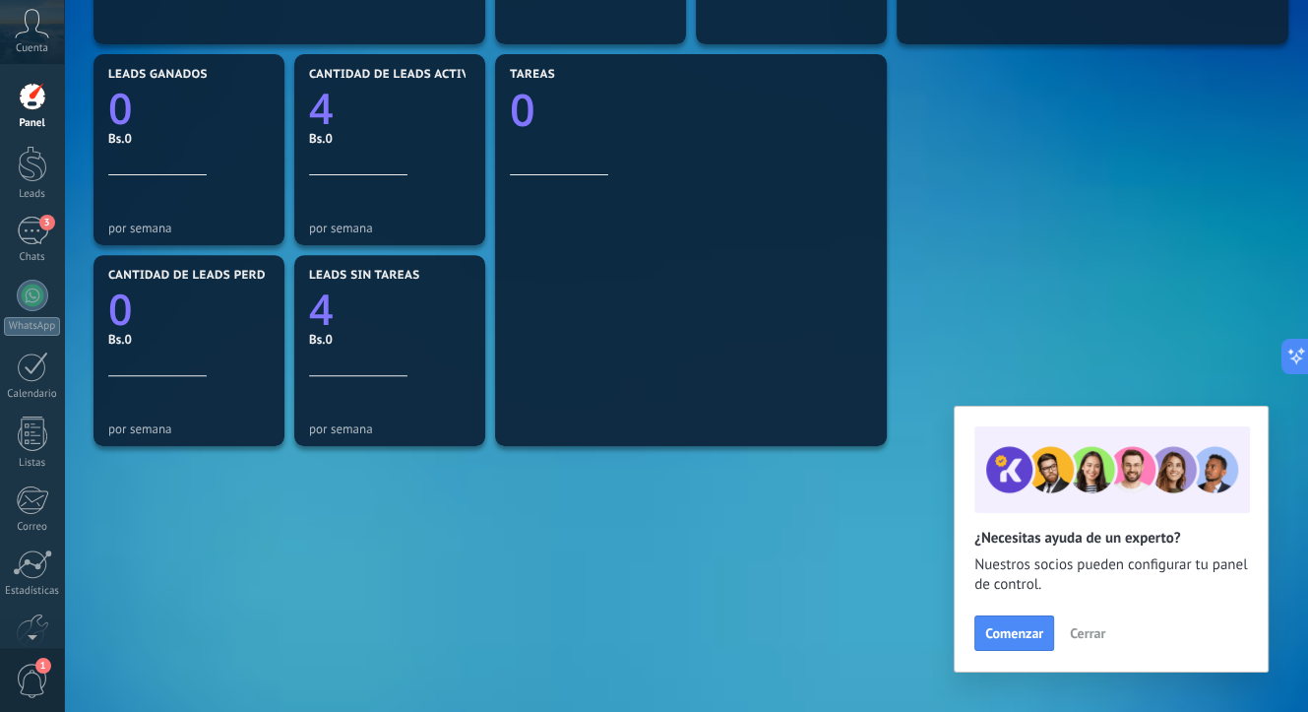
click at [1088, 626] on span "Cerrar" at bounding box center [1087, 633] width 35 height 14
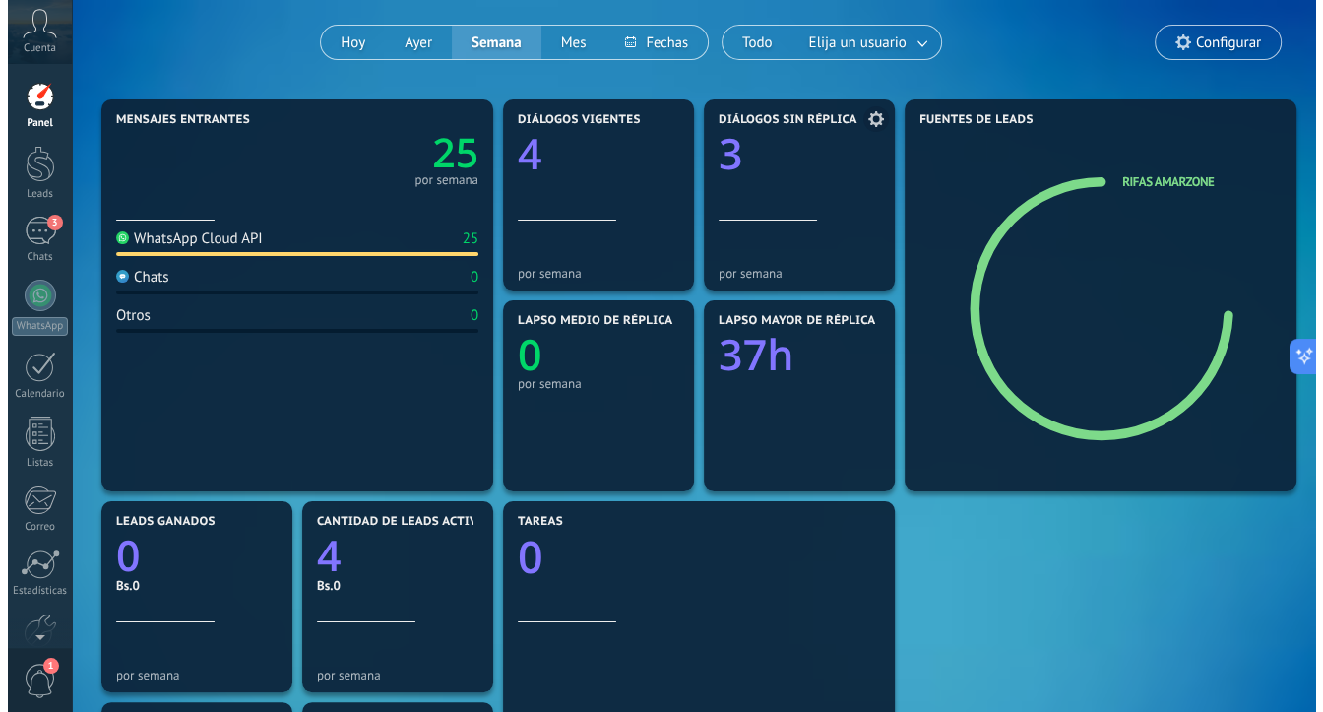
scroll to position [0, 0]
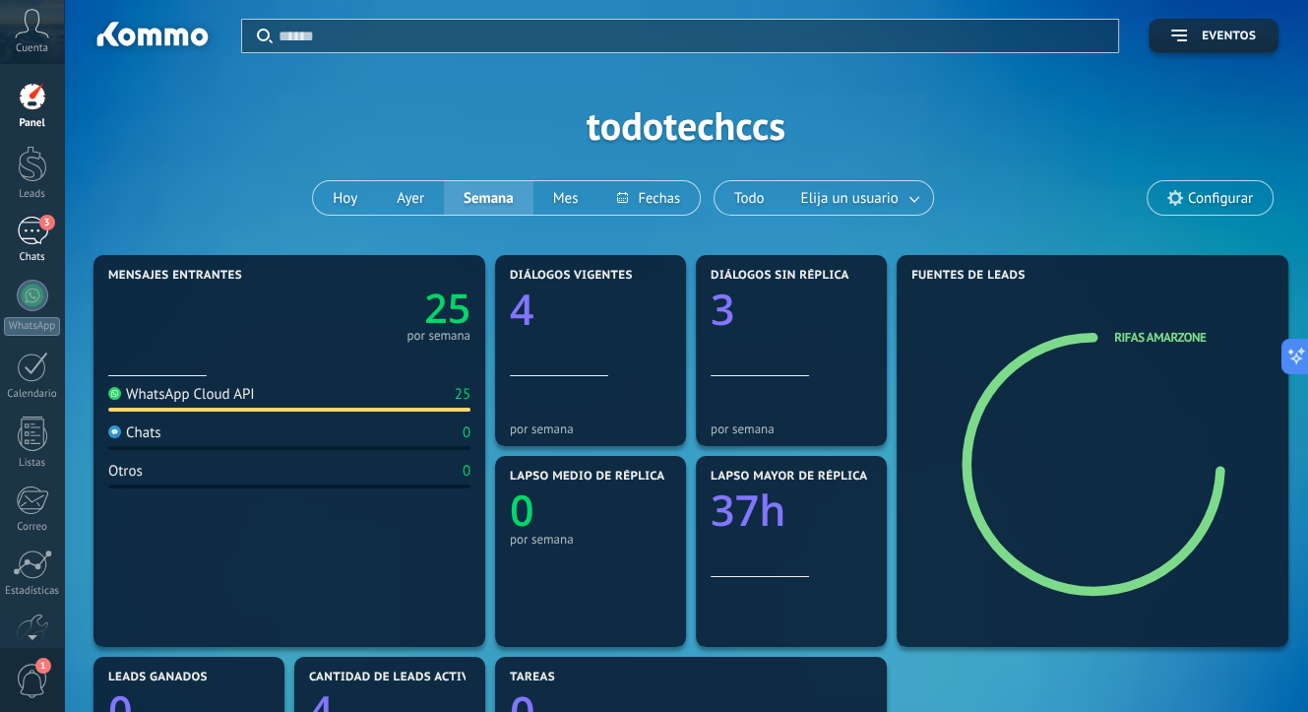
click at [43, 230] on div "3" at bounding box center [33, 231] width 32 height 29
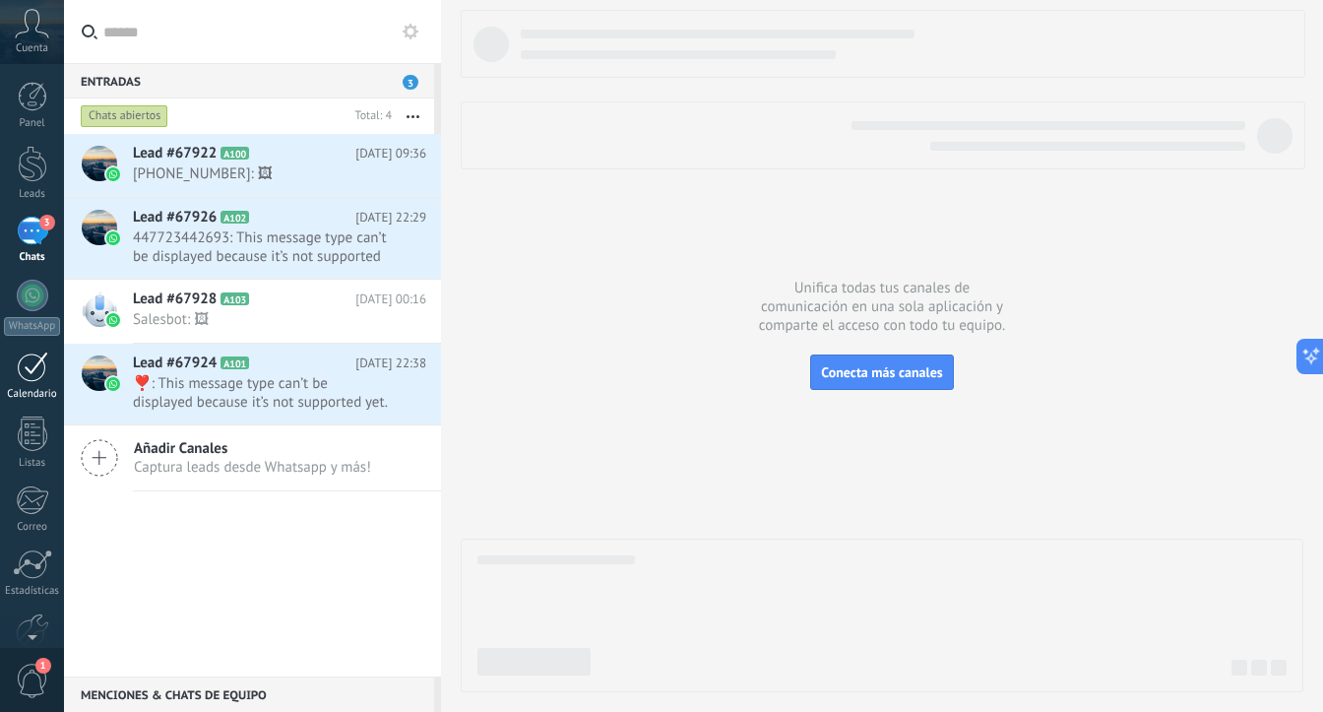
click at [35, 380] on div at bounding box center [33, 366] width 32 height 31
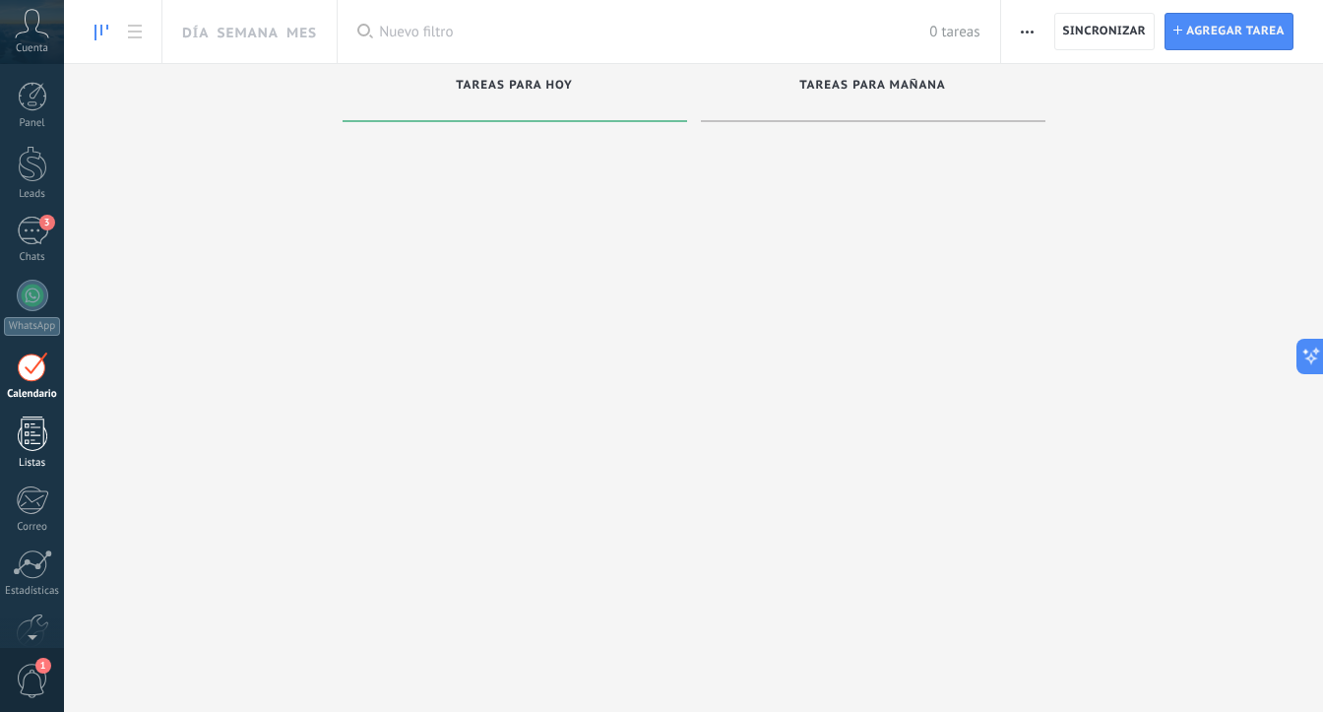
click at [28, 435] on div at bounding box center [33, 433] width 30 height 34
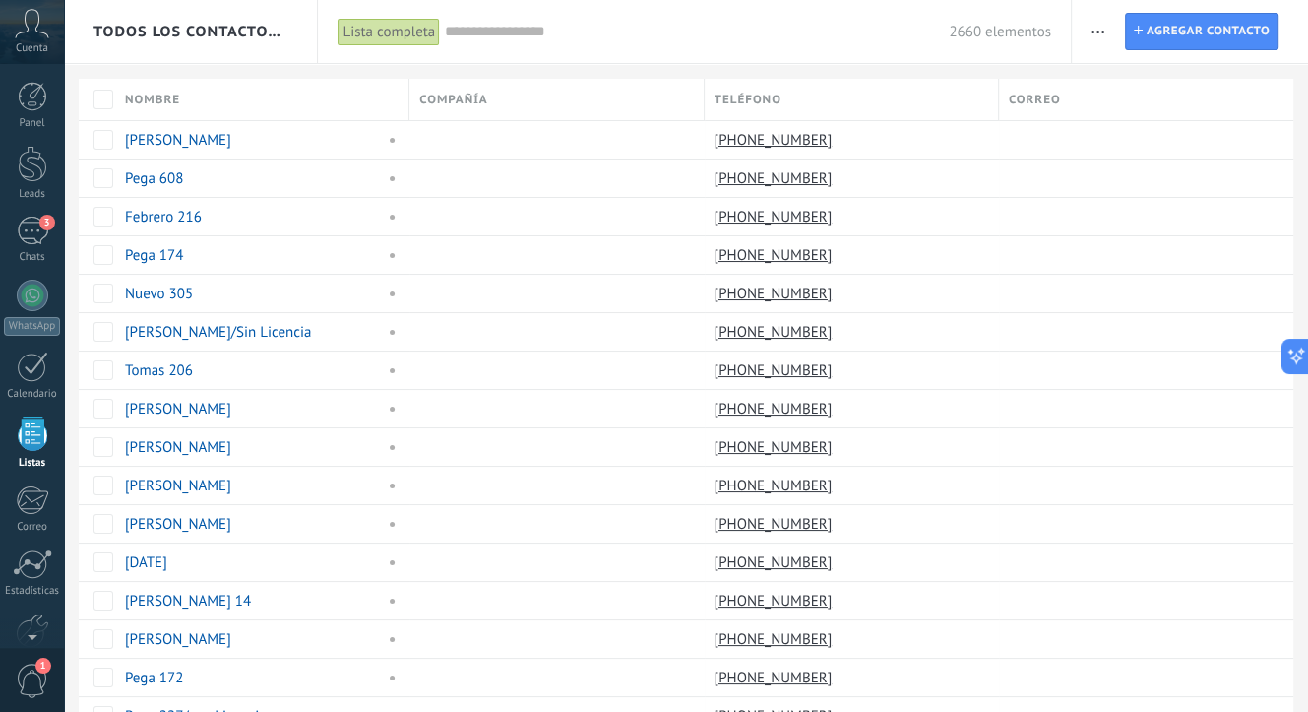
click at [37, 33] on icon at bounding box center [32, 24] width 34 height 30
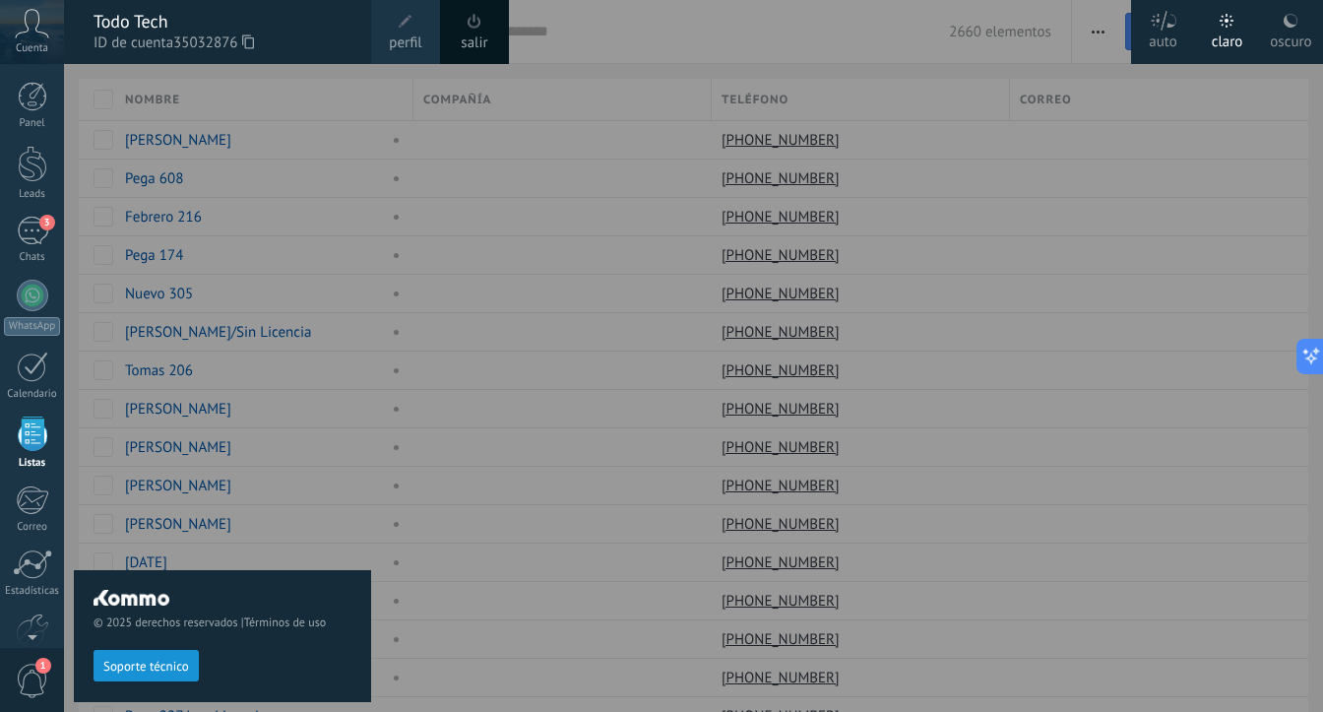
click at [360, 316] on div "© 2025 derechos reservados | Términos de uso Soporte técnico" at bounding box center [222, 388] width 297 height 648
click at [1322, 371] on button at bounding box center [1306, 356] width 35 height 35
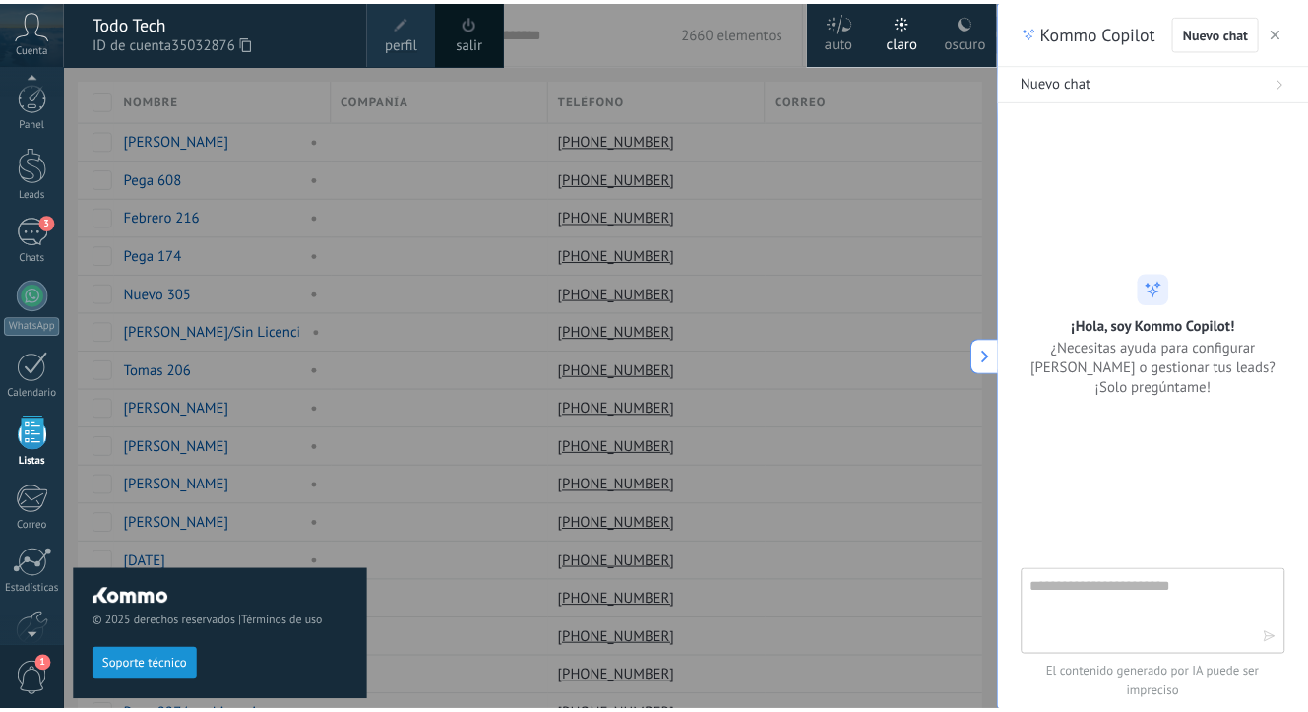
scroll to position [29, 0]
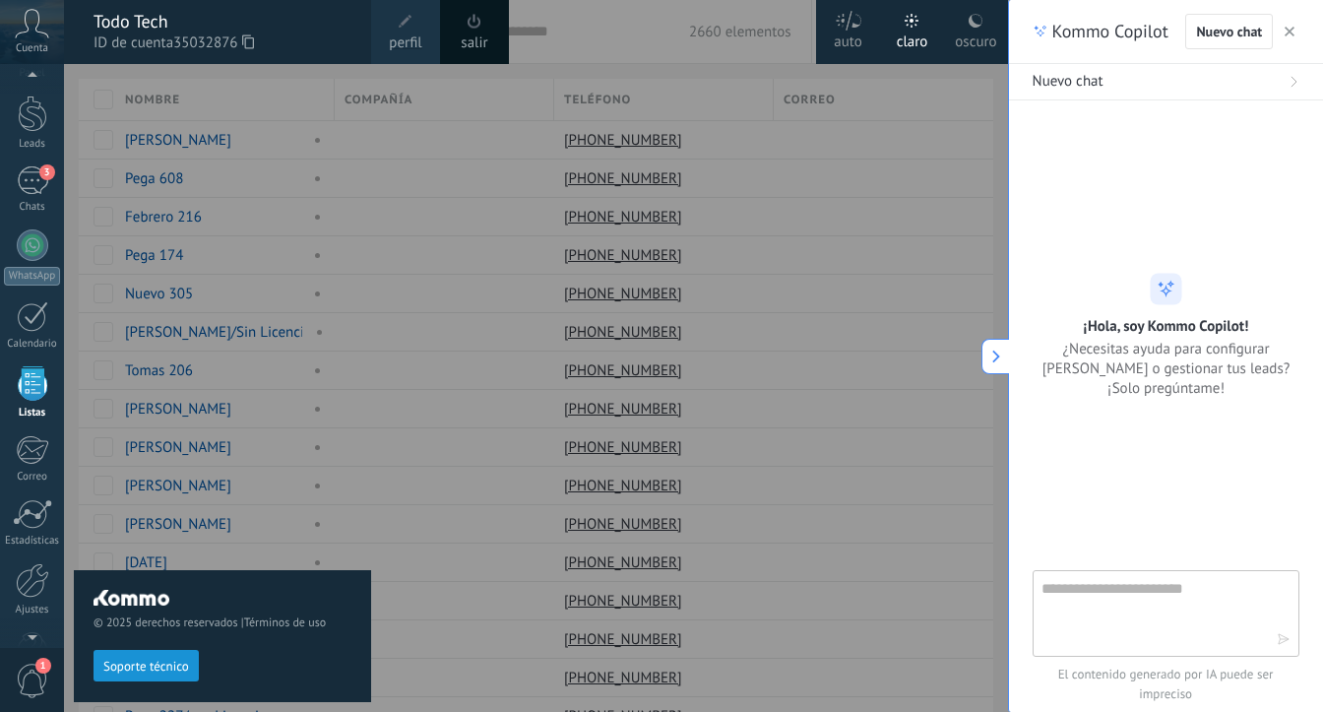
click at [874, 187] on div at bounding box center [725, 356] width 1323 height 712
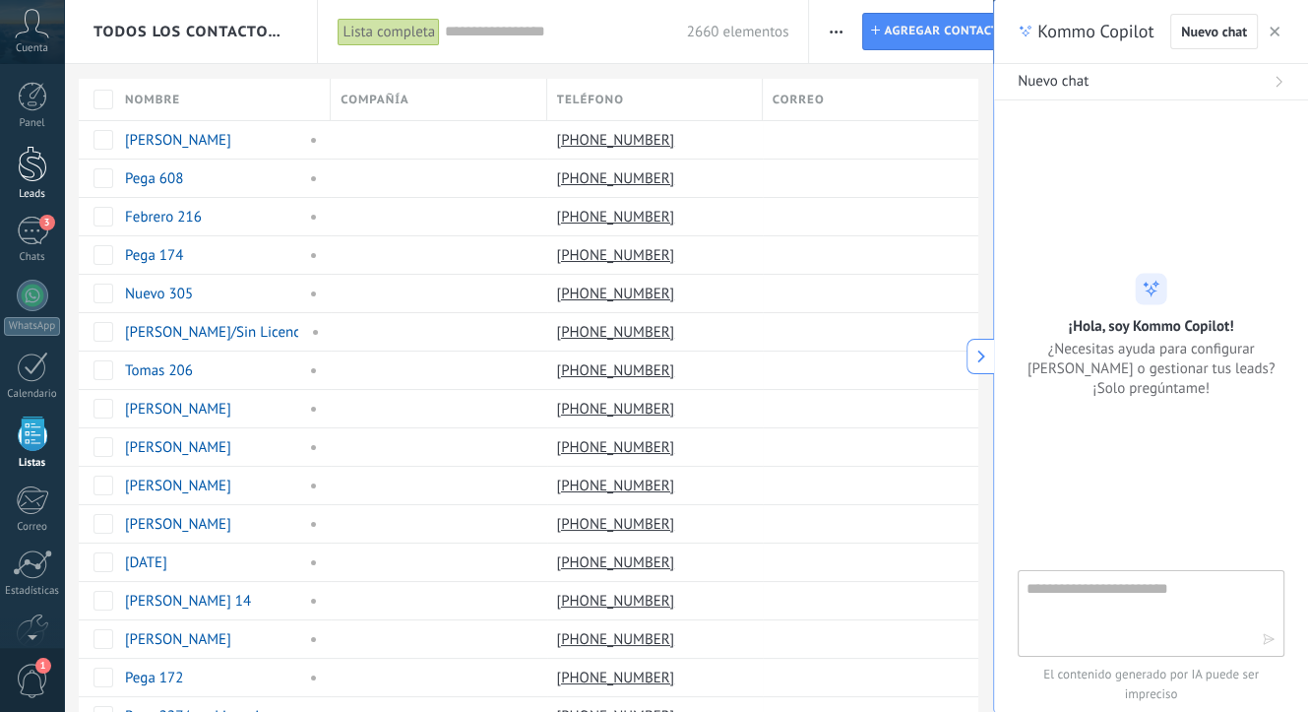
scroll to position [0, 0]
click at [28, 95] on div at bounding box center [33, 97] width 30 height 30
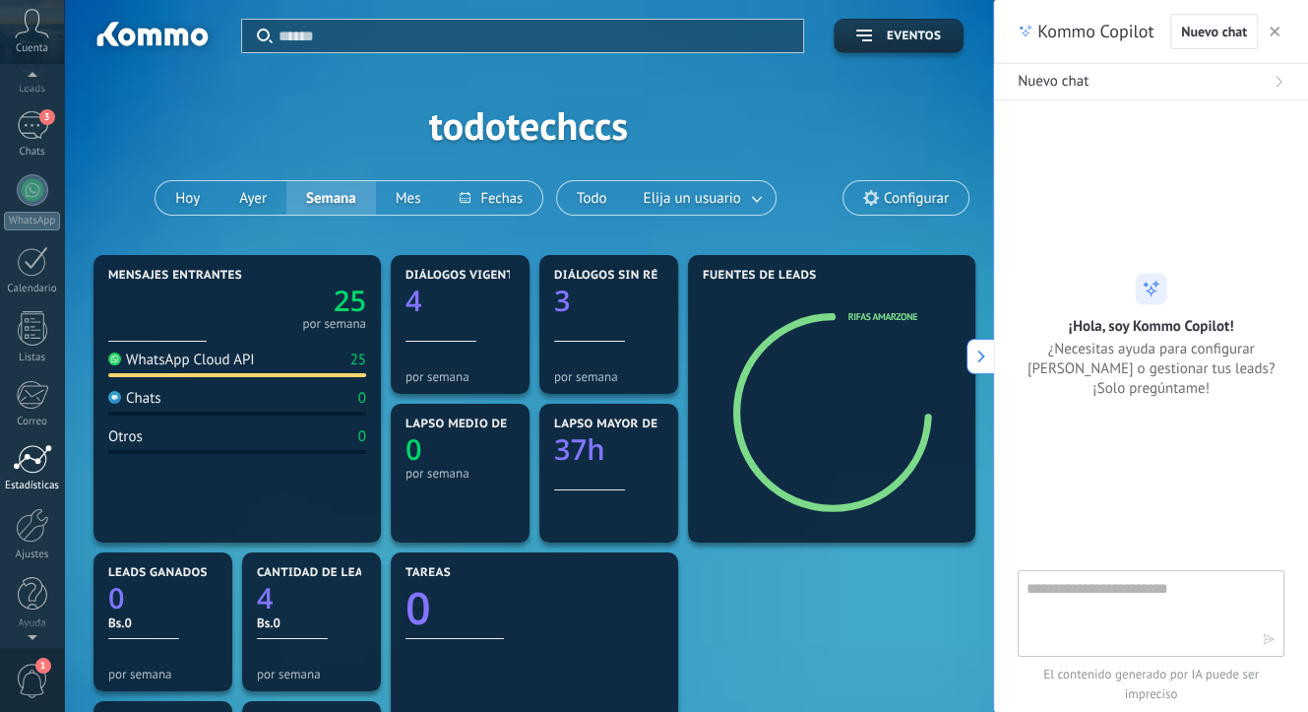
scroll to position [106, 0]
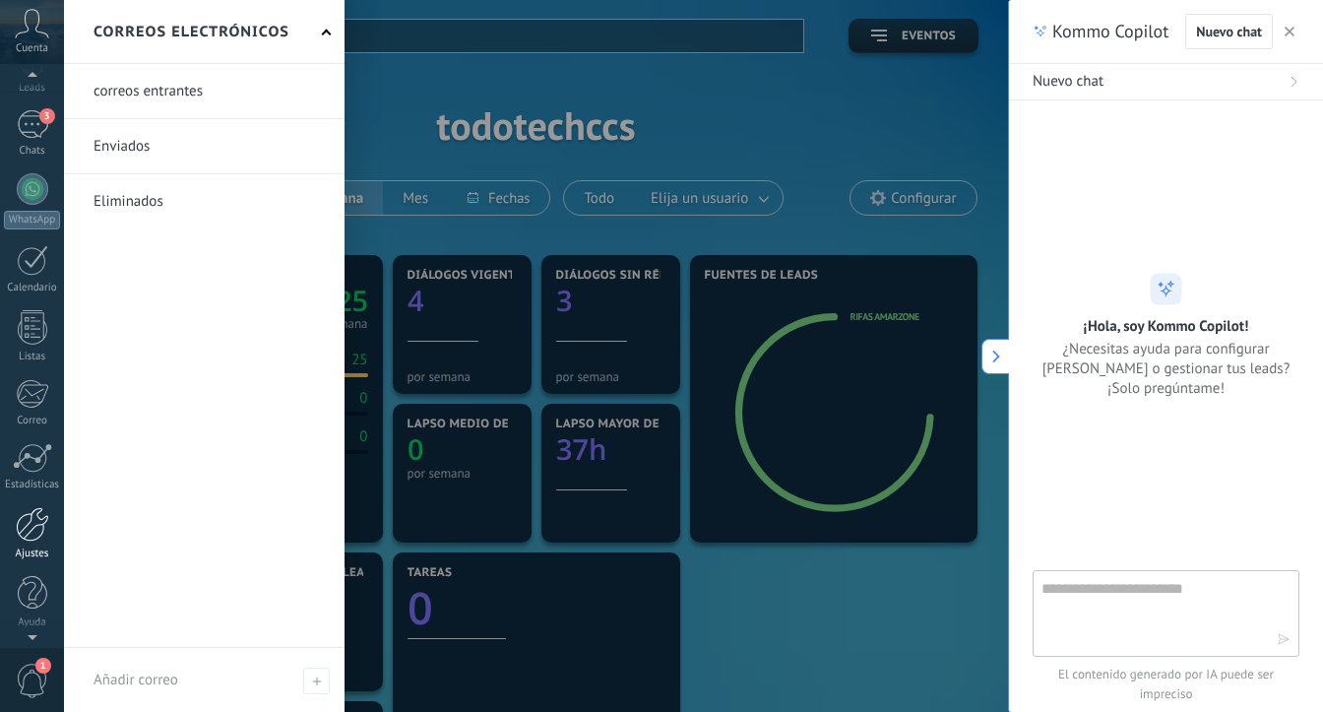
click at [37, 540] on div at bounding box center [32, 524] width 33 height 34
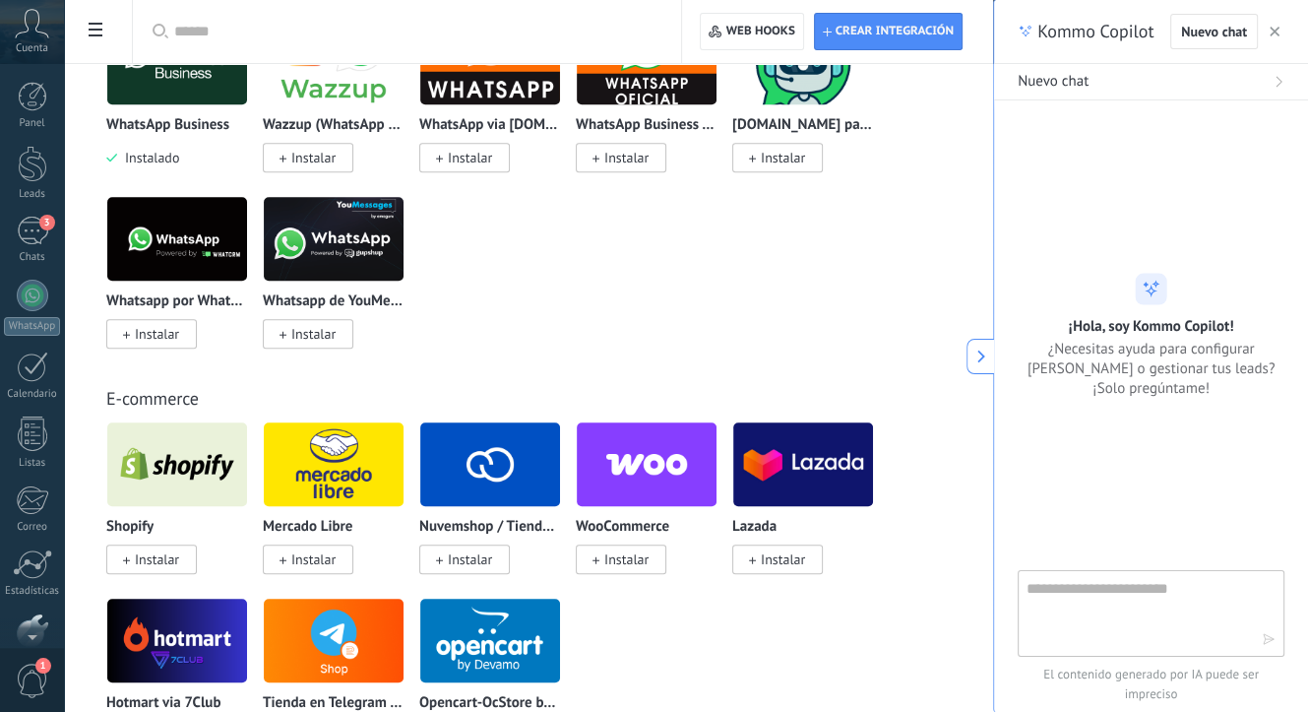
click at [41, 42] on span "Cuenta" at bounding box center [32, 48] width 32 height 13
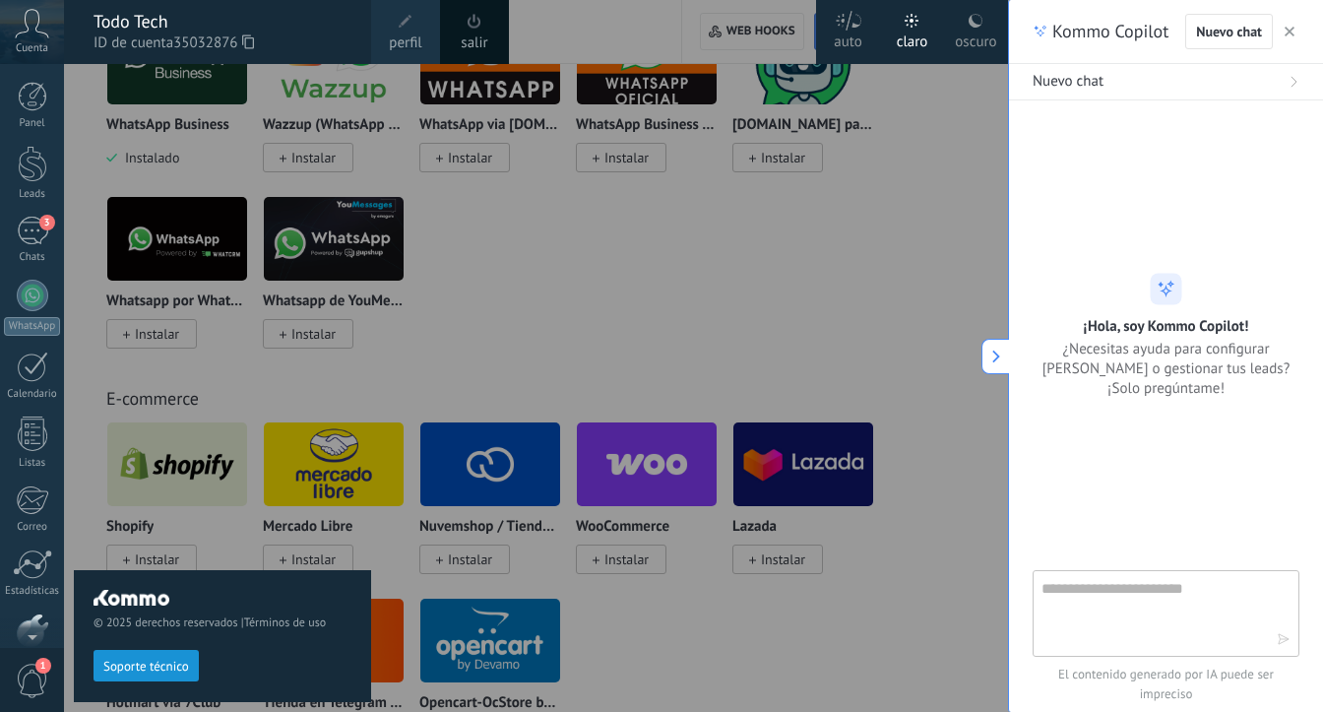
click at [162, 662] on span "Soporte técnico" at bounding box center [146, 667] width 86 height 14
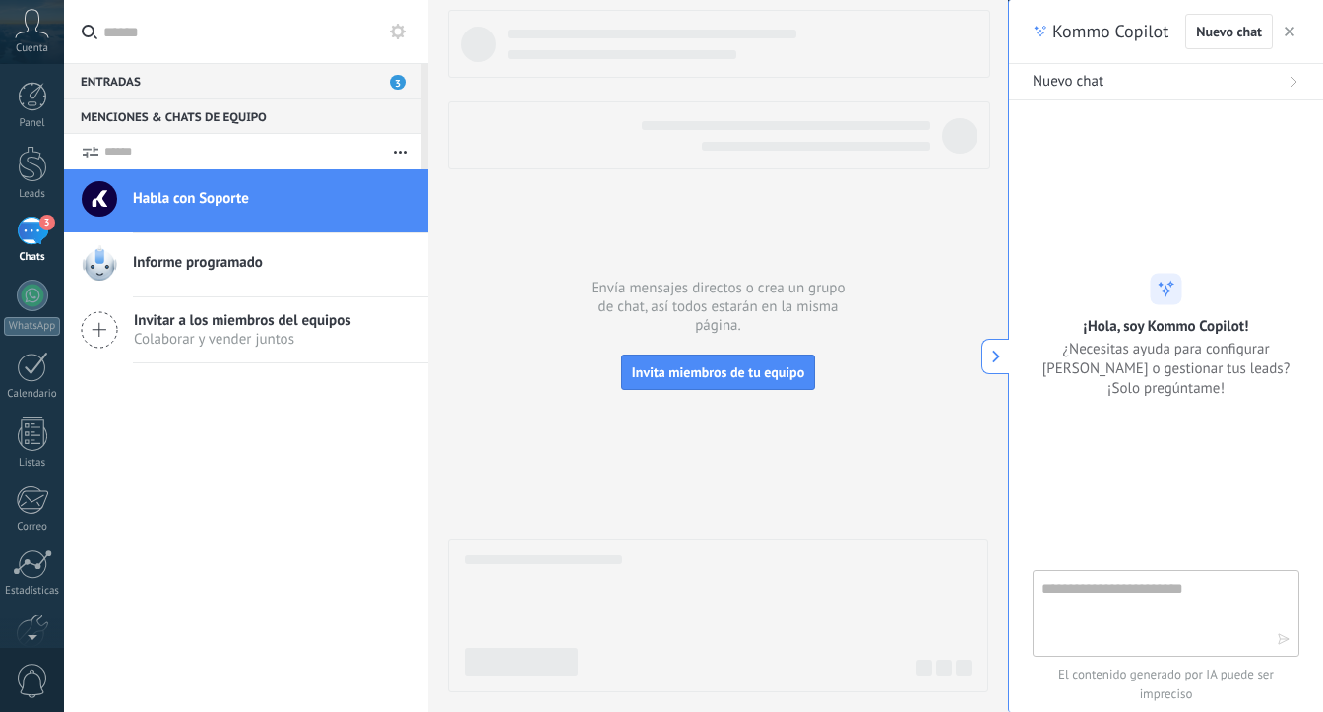
scroll to position [19, 0]
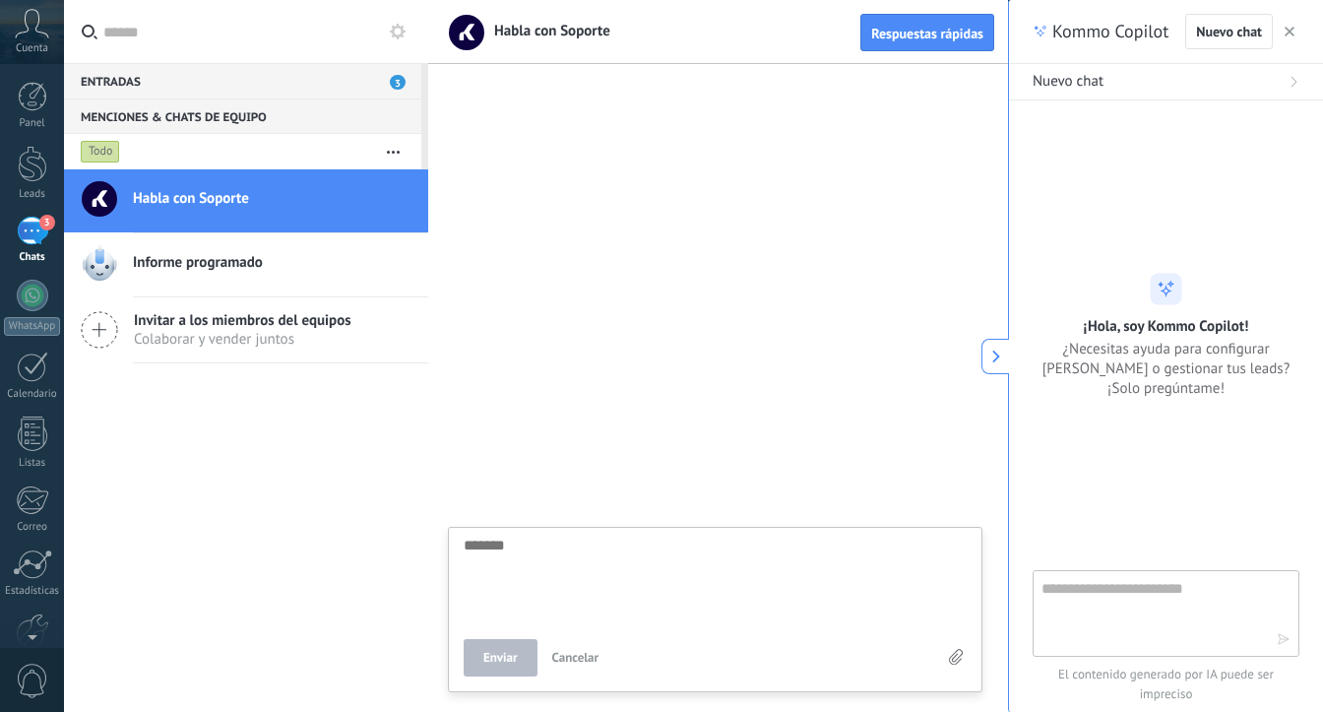
click at [566, 537] on div "Enviar Cancelar" at bounding box center [715, 609] width 535 height 165
click at [1283, 32] on button "button" at bounding box center [1290, 32] width 20 height 24
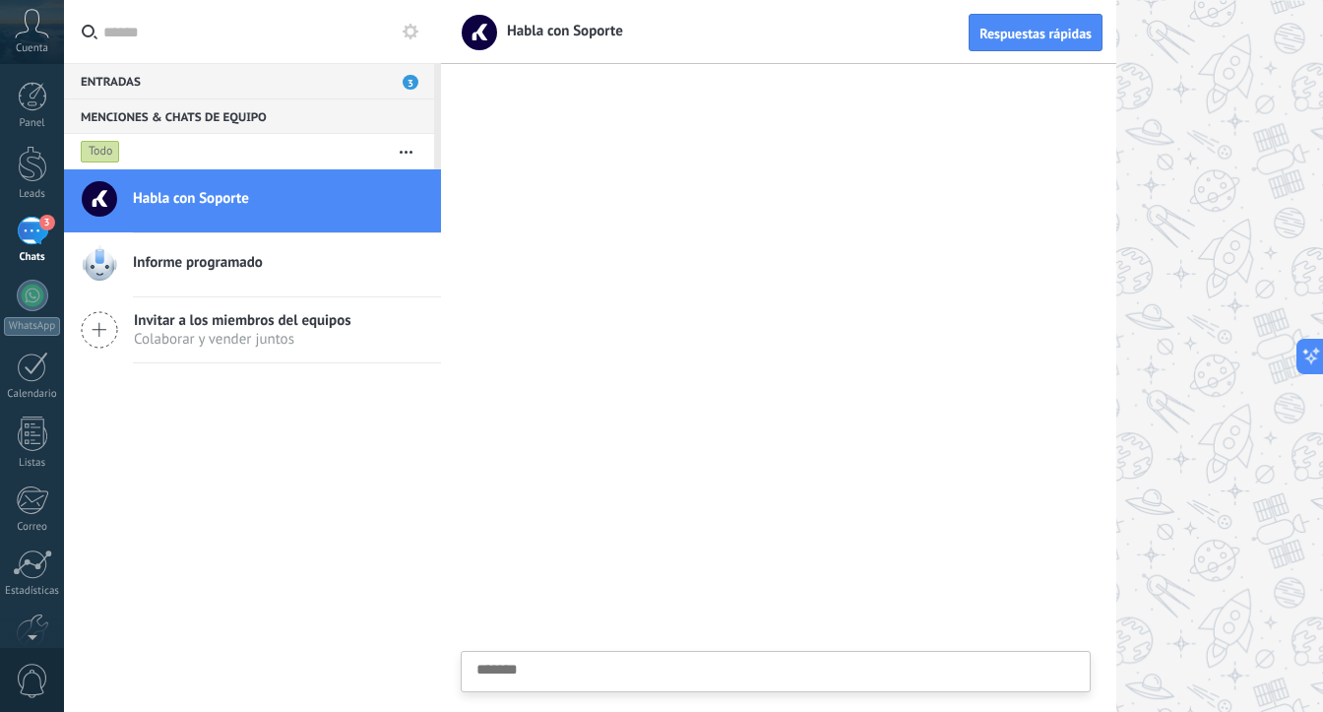
click at [571, 669] on textarea at bounding box center [775, 702] width 599 height 81
type textarea "*"
type textarea "**"
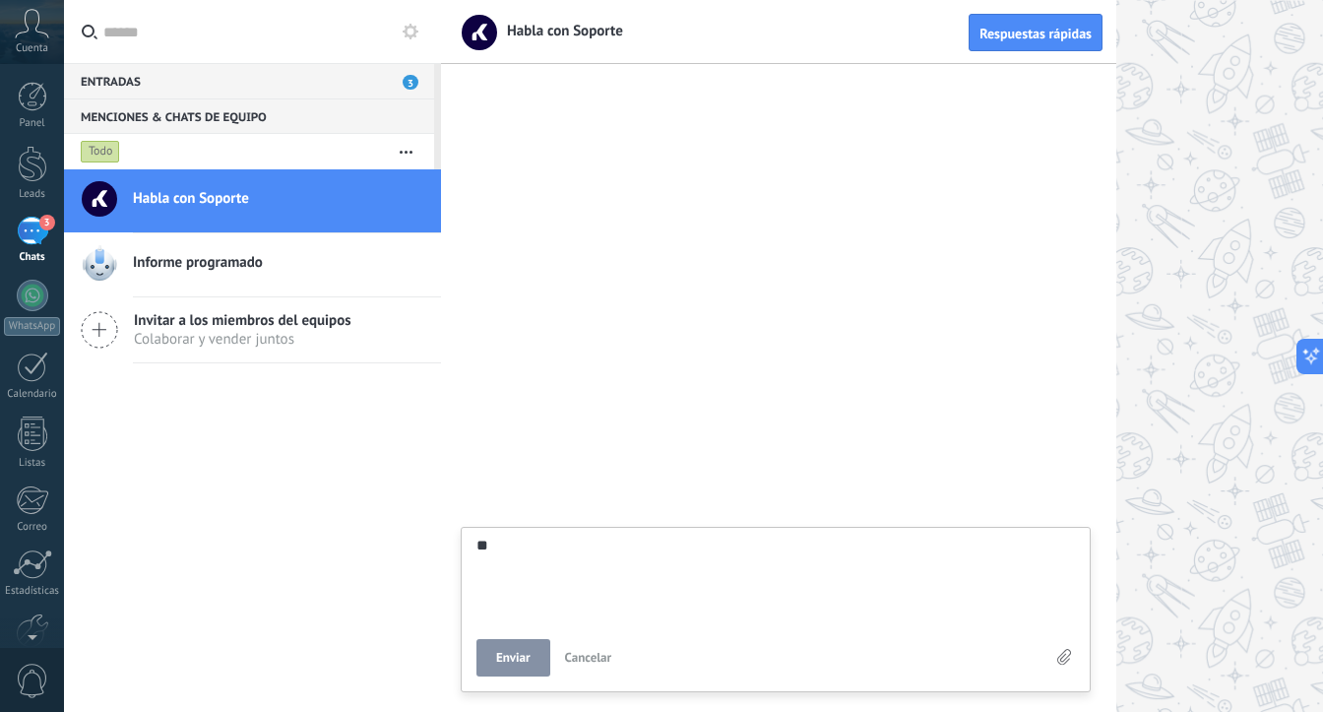
type textarea "***"
type textarea "****"
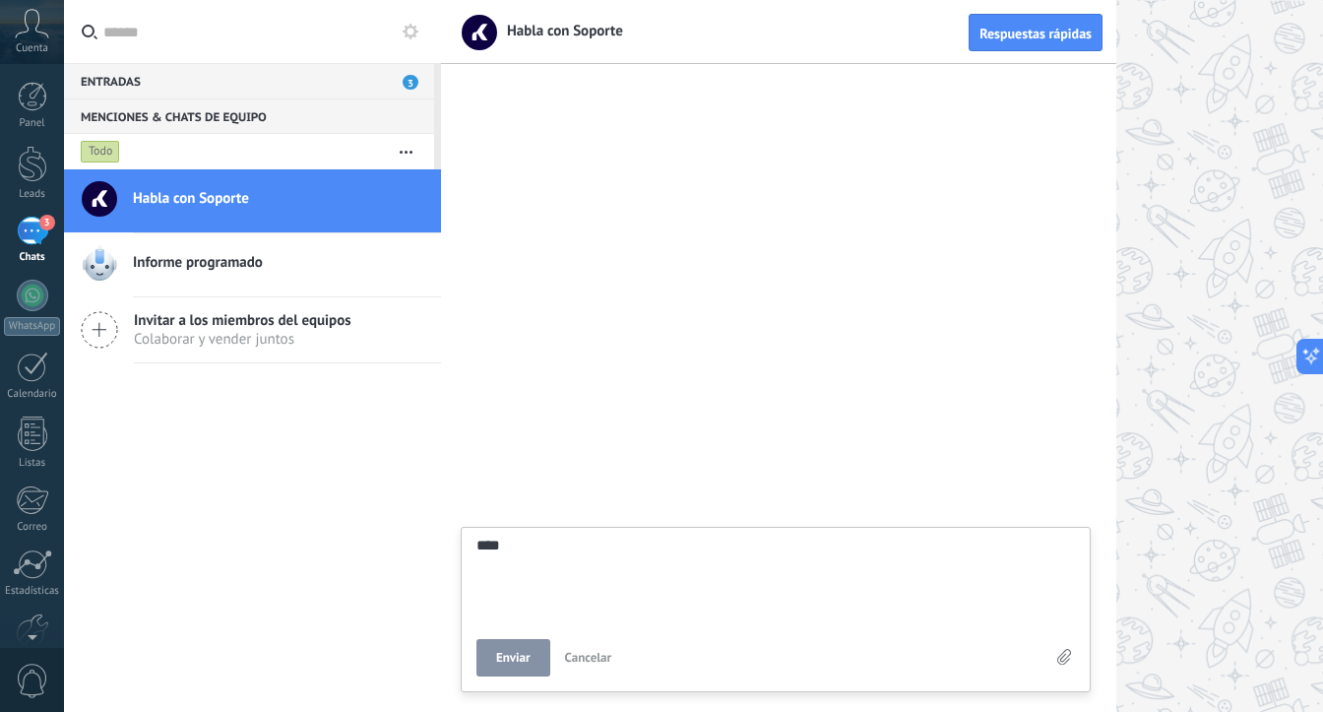
type textarea "****"
type textarea "******"
type textarea "*******"
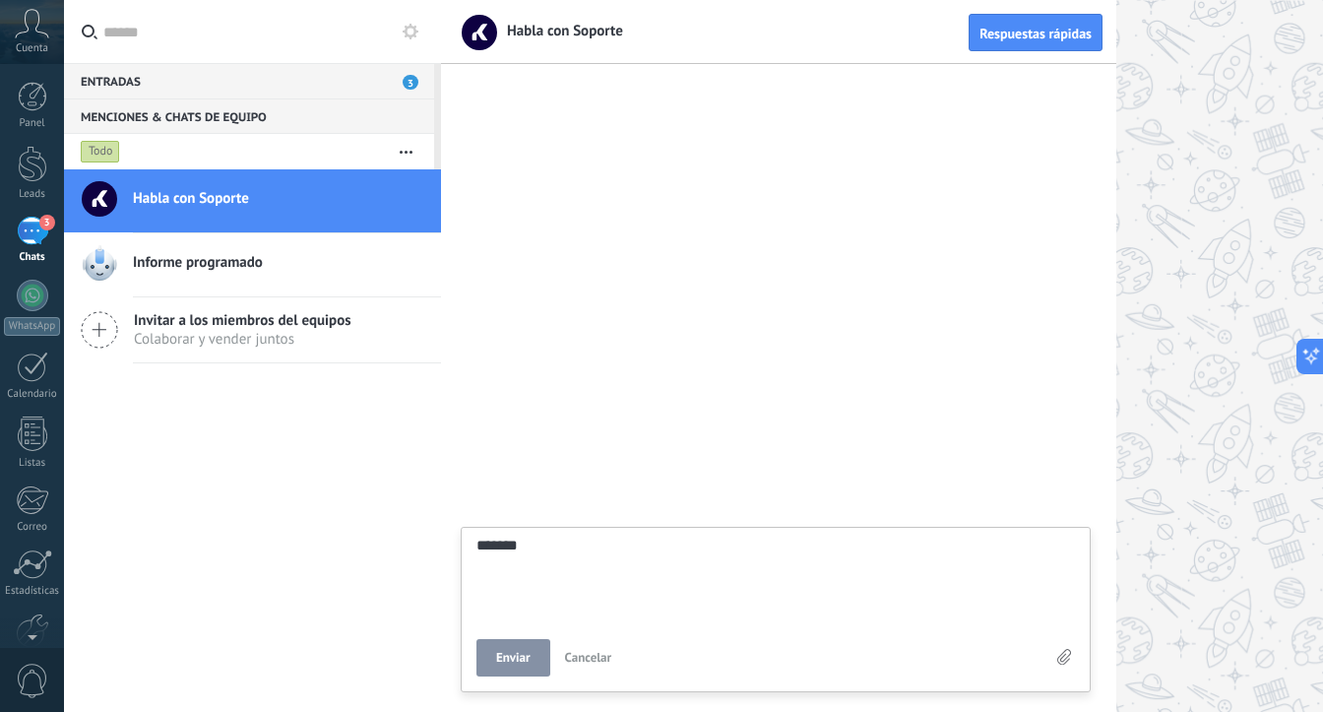
type textarea "********"
type textarea "*********"
type textarea "**********"
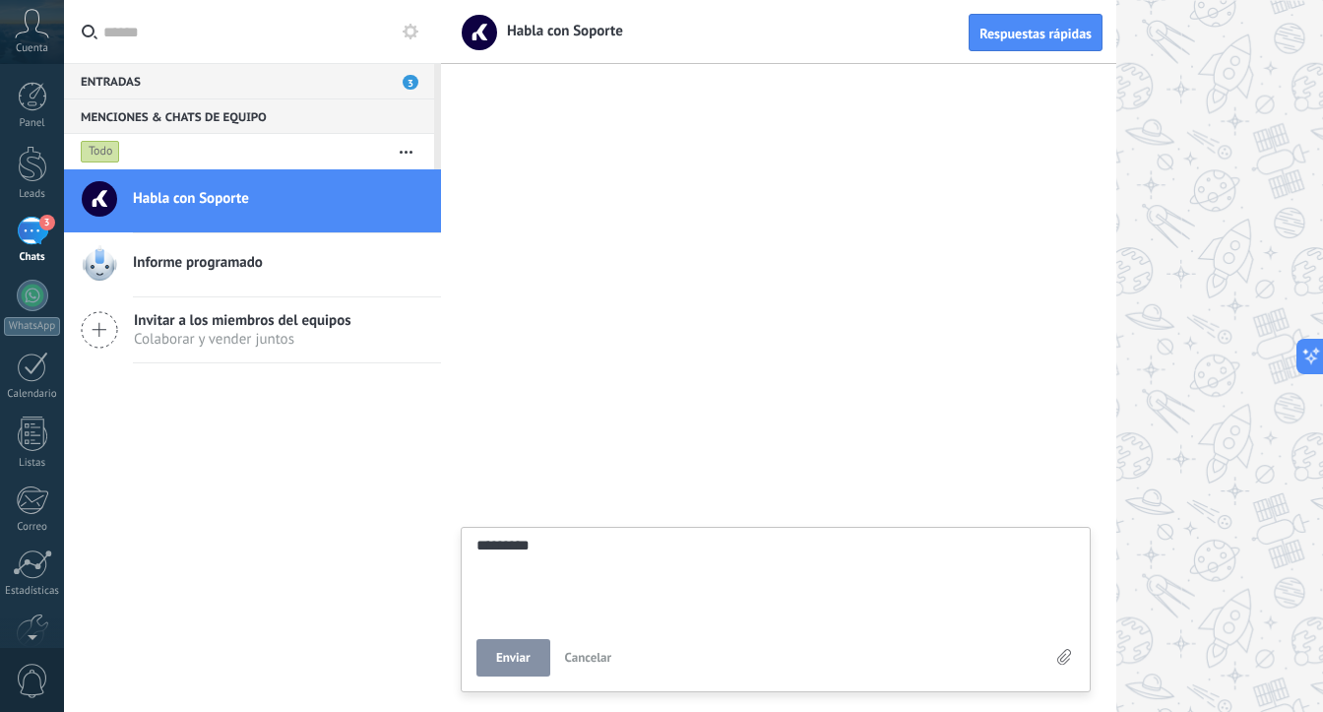
type textarea "**********"
click at [50, 119] on div "Panel" at bounding box center [32, 123] width 57 height 13
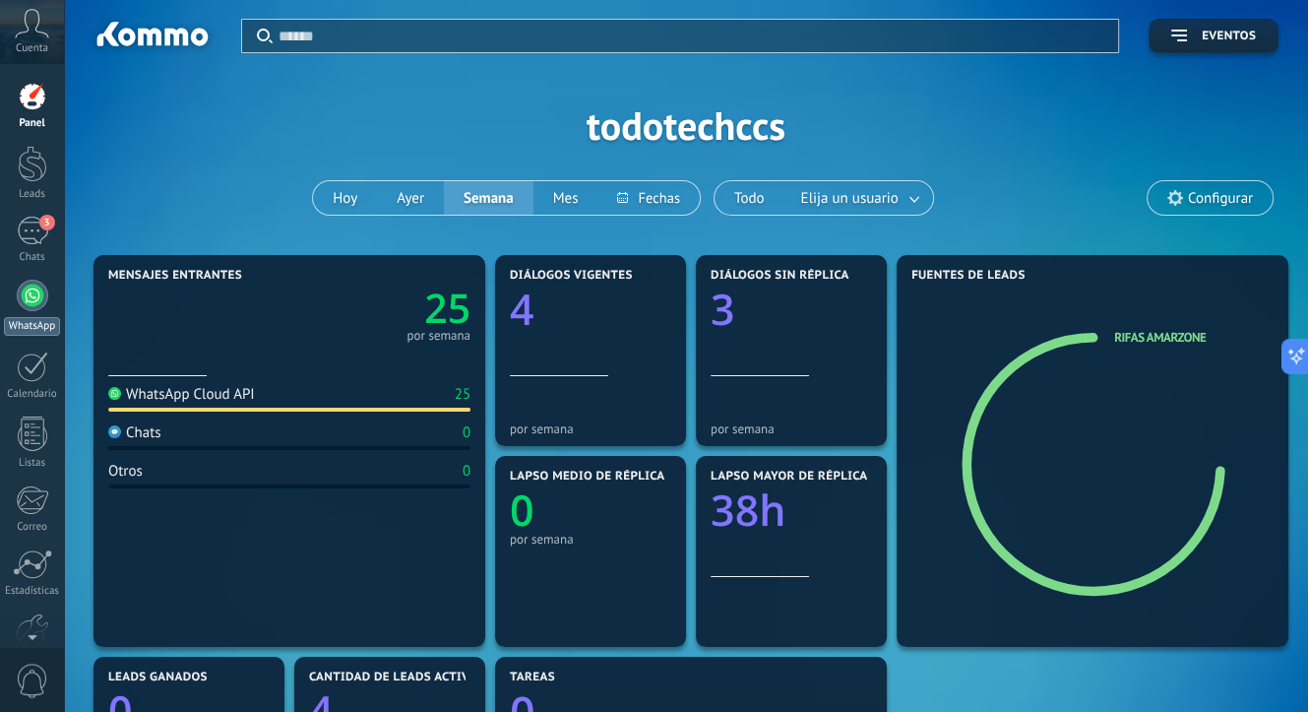
click at [35, 288] on div at bounding box center [33, 296] width 32 height 32
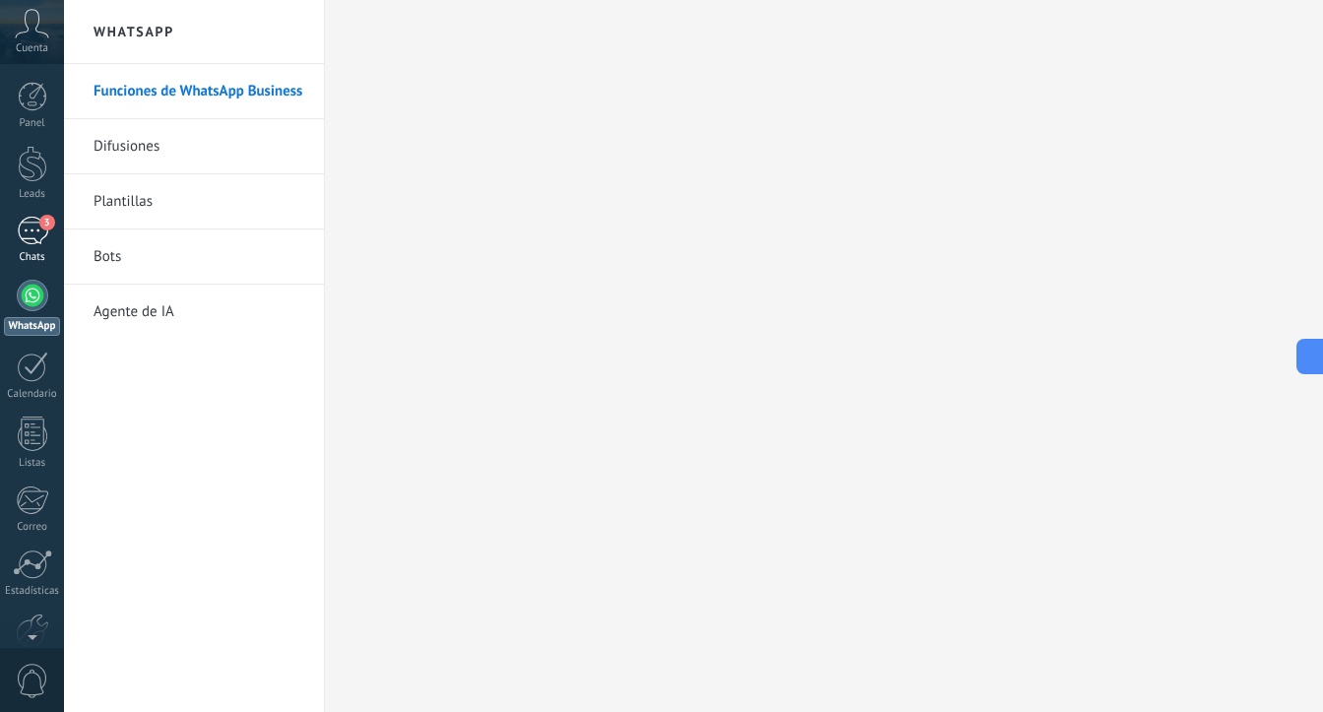
click at [18, 224] on div "3" at bounding box center [33, 231] width 32 height 29
